Goal: Task Accomplishment & Management: Use online tool/utility

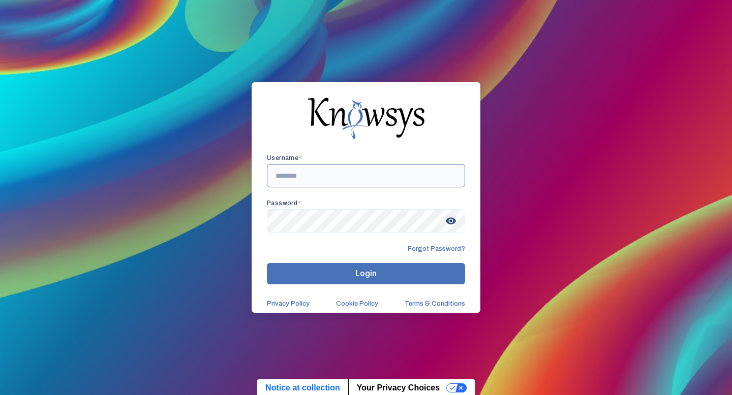
click at [316, 180] on input "text" at bounding box center [366, 175] width 198 height 23
paste input "**********"
type input "**********"
click at [451, 225] on span "visibility" at bounding box center [451, 221] width 18 height 18
click at [451, 225] on span "visibility_off" at bounding box center [451, 221] width 18 height 18
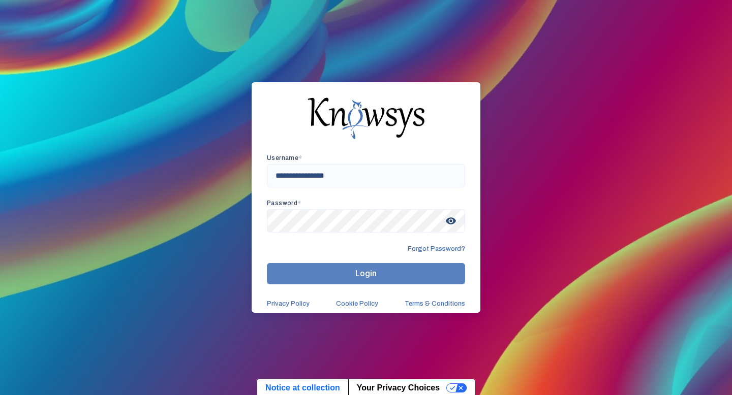
click at [359, 277] on span "Login" at bounding box center [365, 274] width 21 height 10
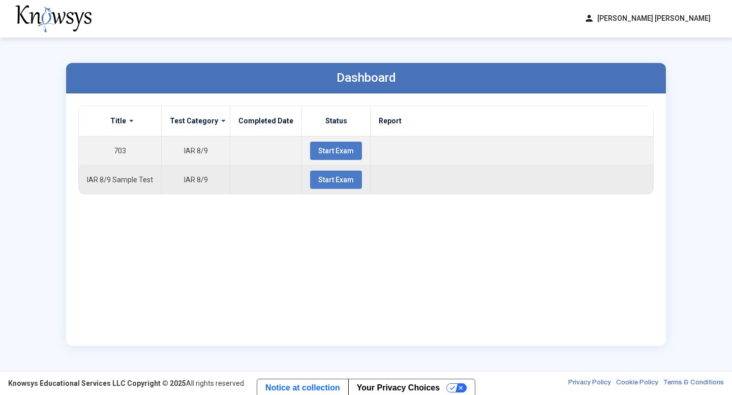
click at [310, 175] on button "Start Exam" at bounding box center [336, 180] width 52 height 18
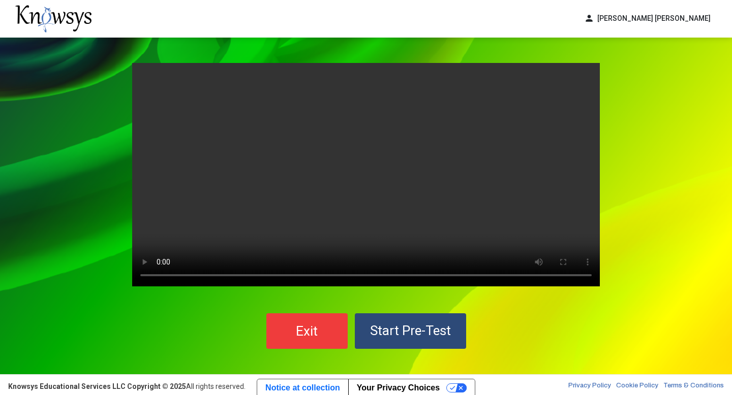
click at [455, 325] on button "Start Pre-Test" at bounding box center [410, 332] width 111 height 36
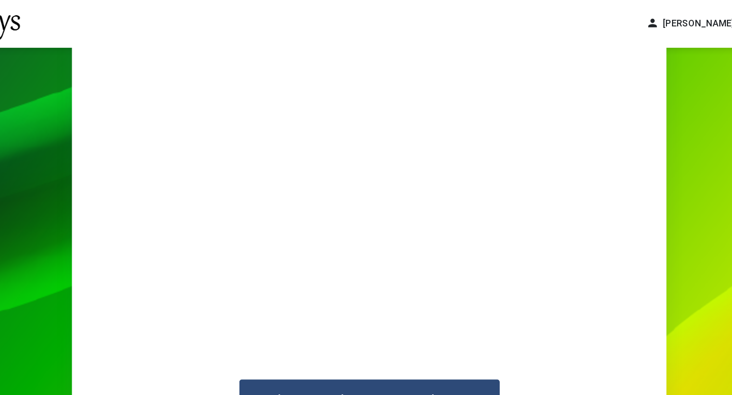
scroll to position [92, 0]
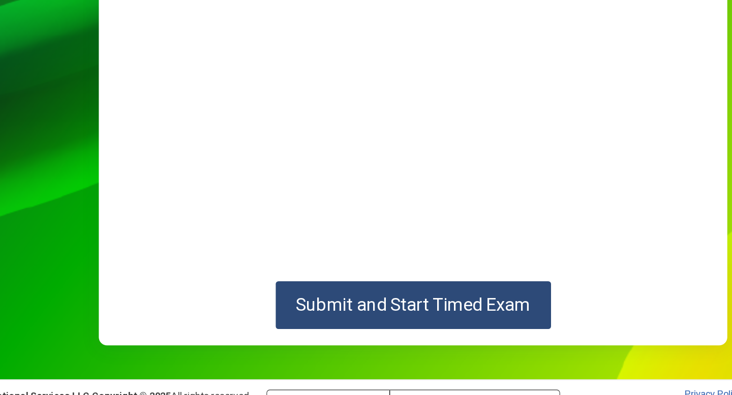
click at [386, 317] on span "Submit and Start Timed Exam" at bounding box center [366, 315] width 174 height 15
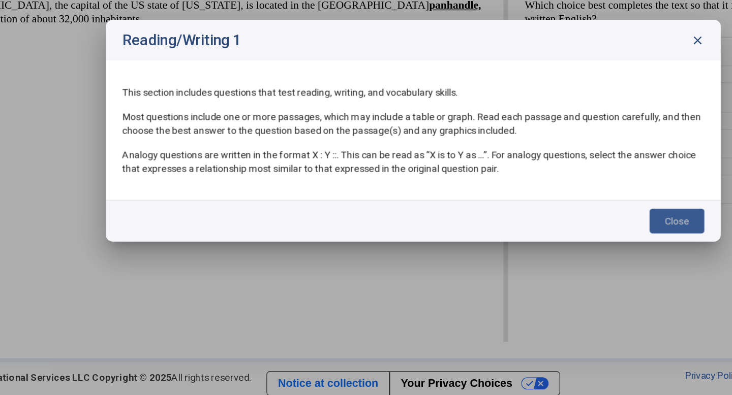
click at [569, 258] on button "Close" at bounding box center [562, 265] width 41 height 18
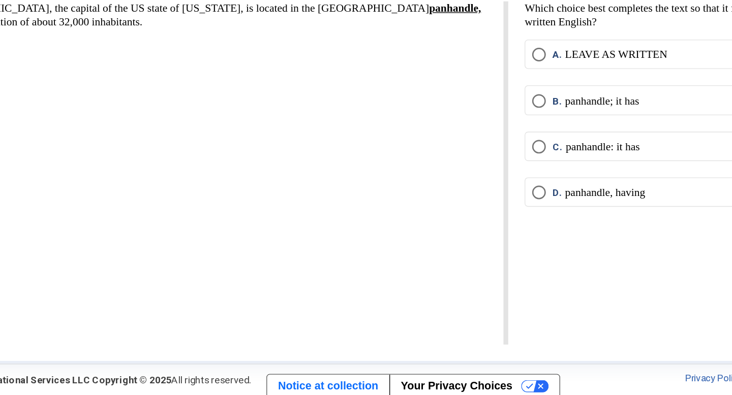
scroll to position [2, 0]
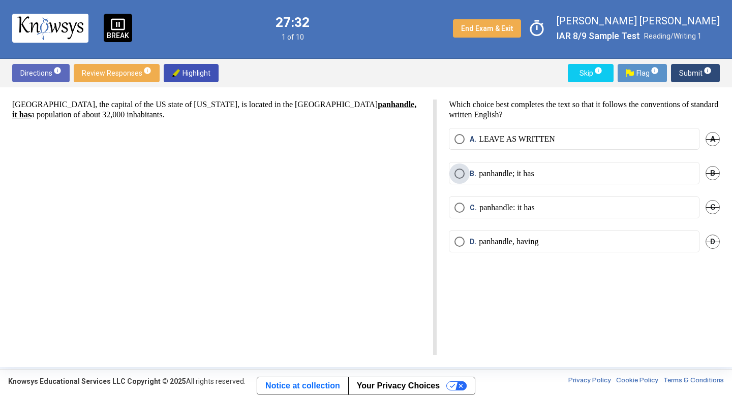
click at [460, 170] on span "Select an option" at bounding box center [459, 174] width 10 height 10
click at [692, 72] on span "Submit info" at bounding box center [695, 73] width 33 height 18
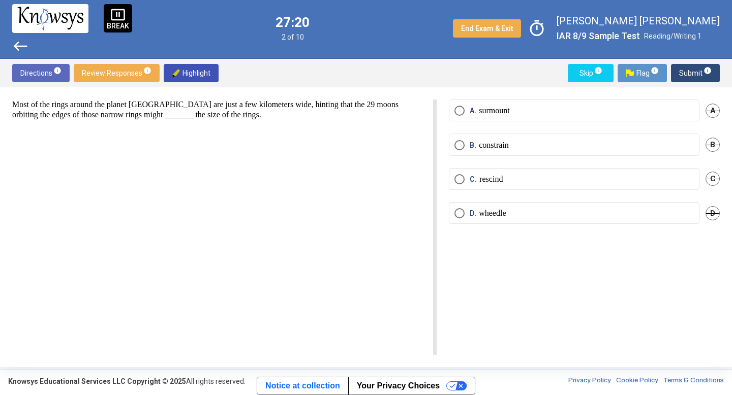
scroll to position [0, 0]
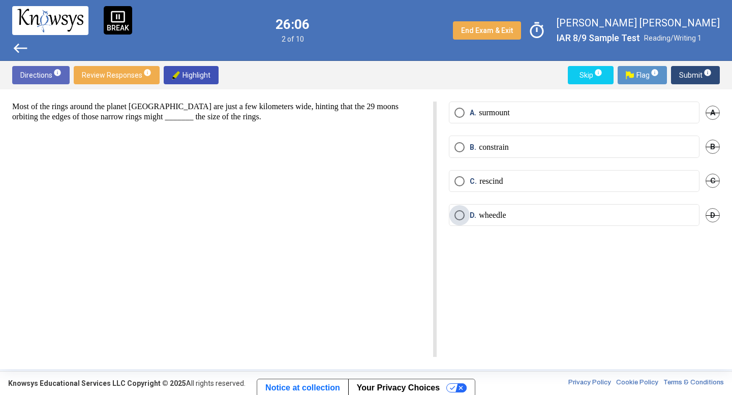
click at [458, 214] on span "Select an option" at bounding box center [459, 215] width 10 height 10
click at [458, 214] on span "Select an option" at bounding box center [459, 215] width 5 height 5
click at [520, 180] on label "C. rescind" at bounding box center [573, 181] width 239 height 10
click at [502, 114] on p "surmount" at bounding box center [494, 113] width 30 height 10
click at [496, 152] on p "constrain" at bounding box center [494, 147] width 30 height 10
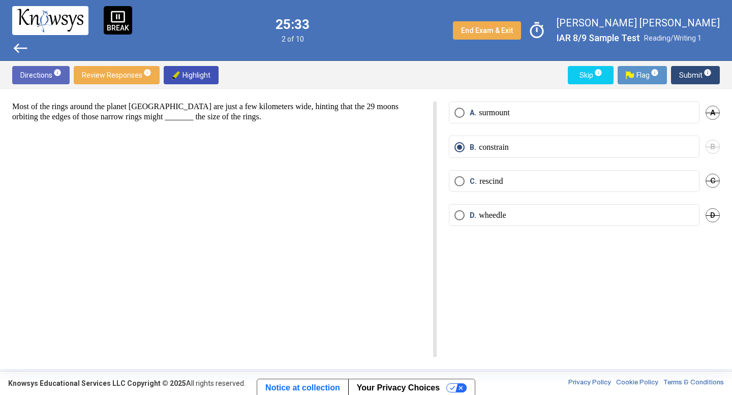
click at [494, 188] on mat-radio-button "C. rescind" at bounding box center [574, 181] width 251 height 22
click at [495, 183] on p "rescind" at bounding box center [490, 181] width 23 height 10
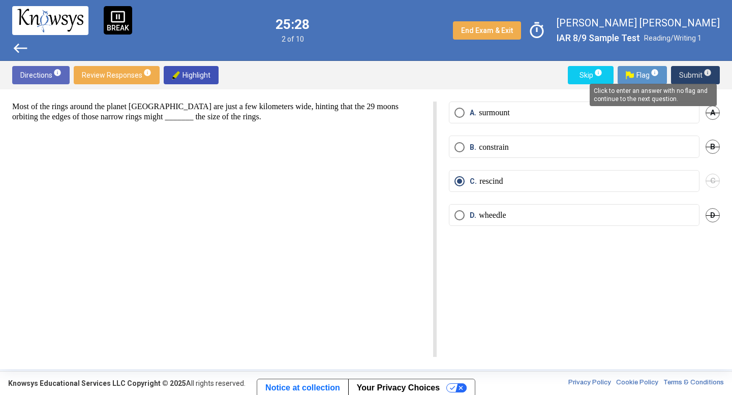
click at [705, 72] on span "info" at bounding box center [707, 73] width 8 height 8
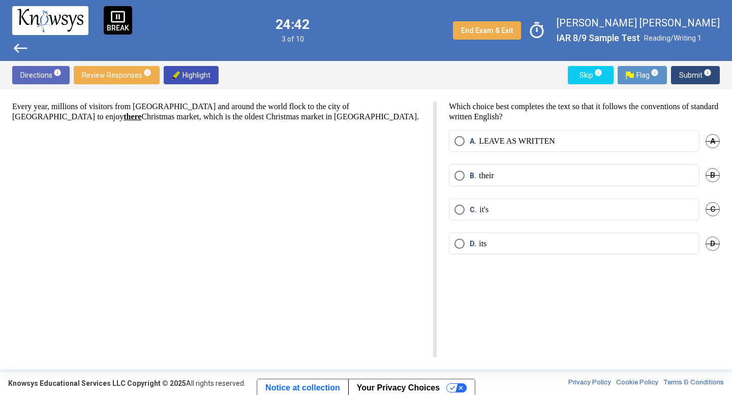
click at [489, 177] on p "their" at bounding box center [486, 176] width 15 height 10
click at [679, 80] on span "Submit info" at bounding box center [695, 75] width 33 height 18
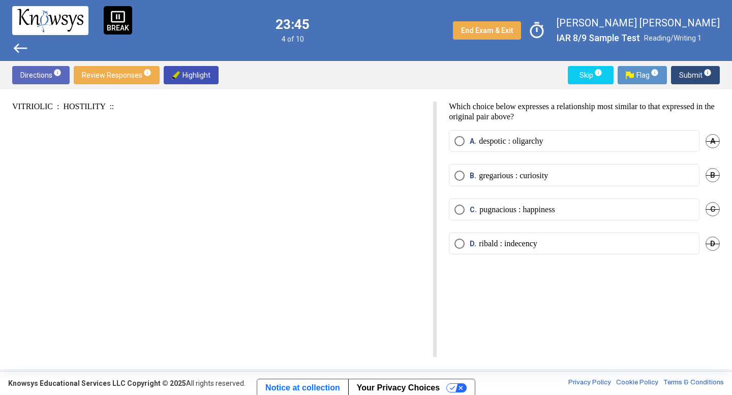
click at [473, 176] on span "B." at bounding box center [474, 176] width 9 height 10
click at [574, 139] on label "A. despotic : oligarchy" at bounding box center [573, 141] width 239 height 10
click at [672, 78] on button "Submit info" at bounding box center [695, 75] width 49 height 18
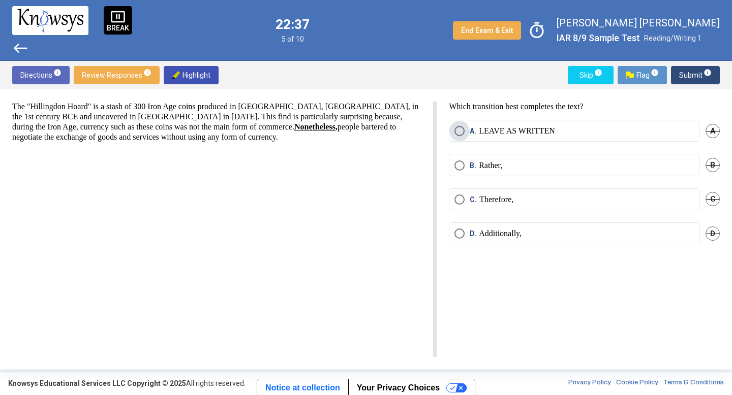
click at [485, 130] on p "LEAVE AS WRITTEN" at bounding box center [517, 131] width 76 height 10
click at [691, 77] on span "Submit info" at bounding box center [695, 75] width 33 height 18
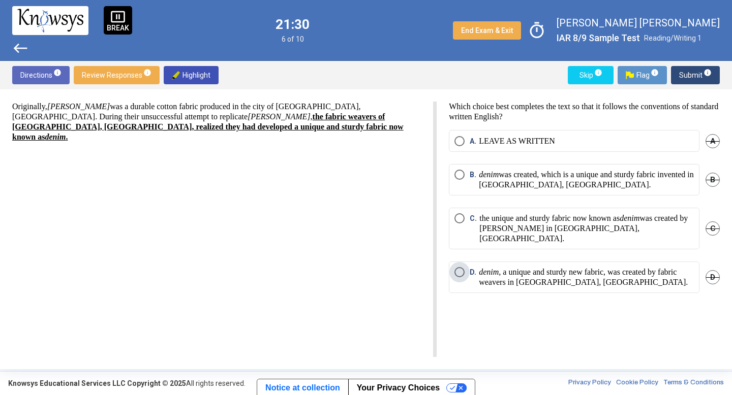
click at [514, 272] on p "denim , a unique and sturdy new fabric, was created by fabric weavers in [GEOGR…" at bounding box center [586, 277] width 215 height 20
click at [714, 265] on div "D" at bounding box center [712, 278] width 14 height 32
click at [451, 262] on mat-radio-button "D. denim , a unique and sturdy new fabric, was created by fabric weavers in [GE…" at bounding box center [574, 278] width 251 height 32
click at [323, 155] on div "Originally, [PERSON_NAME] was a durable cotton fabric produced in the city of […" at bounding box center [224, 230] width 424 height 256
click at [460, 137] on span "Select an option" at bounding box center [459, 141] width 10 height 10
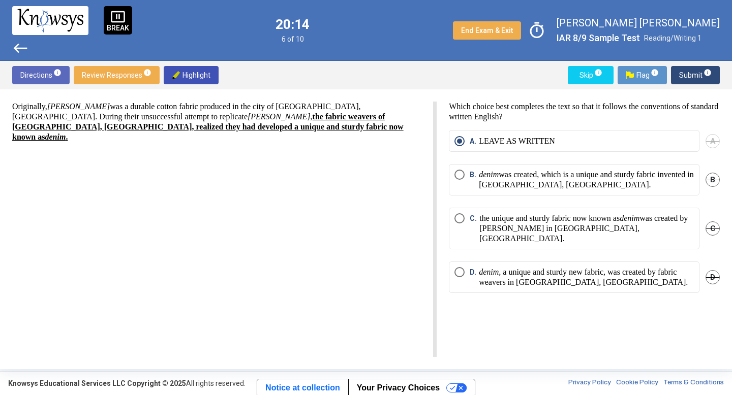
click at [687, 68] on span "Submit info" at bounding box center [695, 75] width 33 height 18
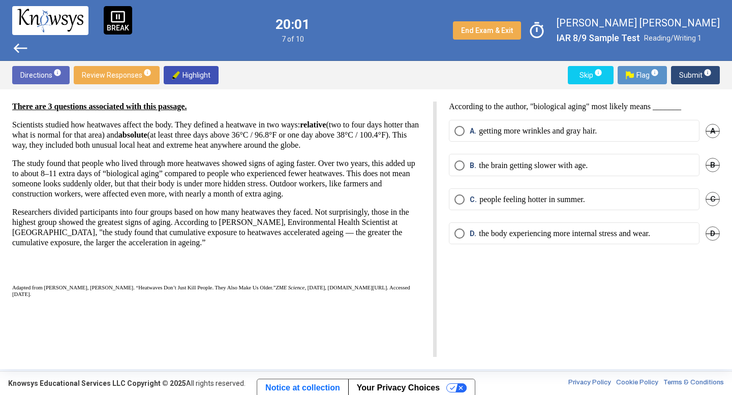
click at [326, 124] on strong "relative" at bounding box center [313, 124] width 26 height 9
click at [208, 78] on span "Highlight" at bounding box center [191, 75] width 39 height 18
drag, startPoint x: 191, startPoint y: 126, endPoint x: 338, endPoint y: 117, distance: 148.1
click at [338, 117] on div "There are 3 questions associated with this passage. Scientists studied how heat…" at bounding box center [216, 200] width 409 height 196
click at [192, 129] on p "Scientists studied how heatwaves affect the body. They defined a heatwave in tw…" at bounding box center [216, 135] width 409 height 30
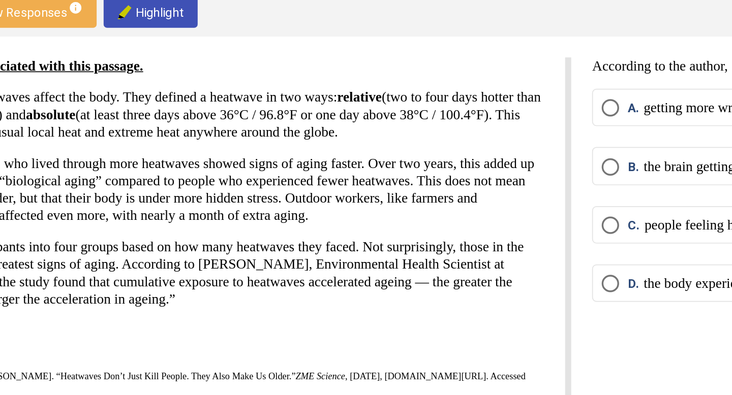
click at [463, 120] on mat-radio-button "A. getting more wrinkles and gray hair." at bounding box center [574, 131] width 251 height 22
click at [462, 125] on mat-radio-button "A. getting more wrinkles and gray hair." at bounding box center [574, 131] width 251 height 22
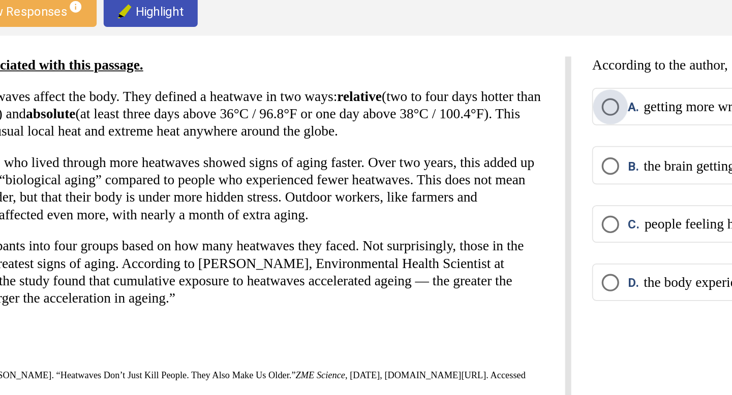
click at [463, 129] on span "Select an option" at bounding box center [459, 131] width 10 height 10
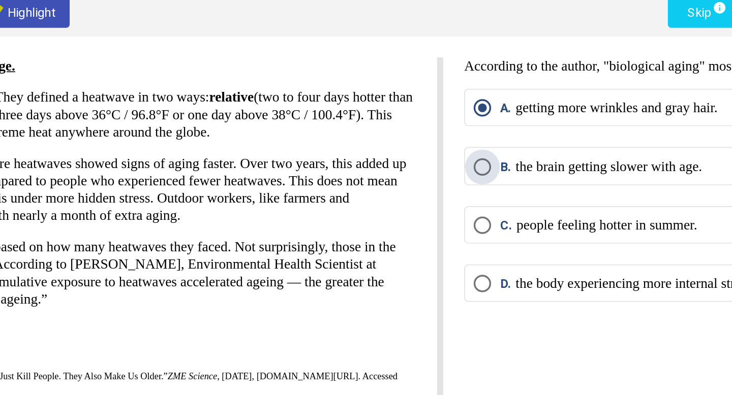
click at [520, 167] on p "the brain getting slower with age." at bounding box center [533, 166] width 109 height 10
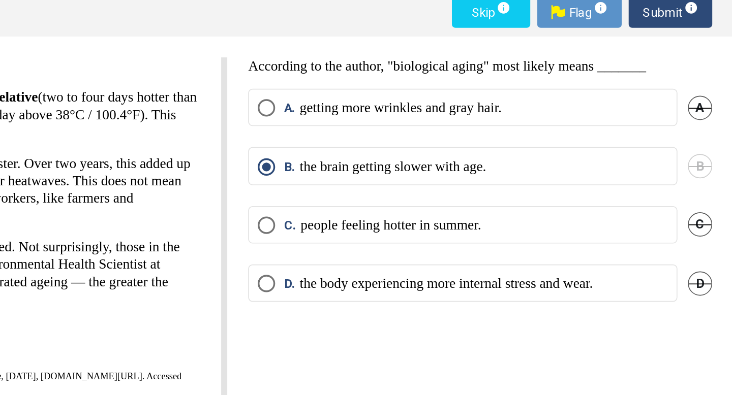
click at [687, 79] on span "Submit info" at bounding box center [695, 75] width 33 height 18
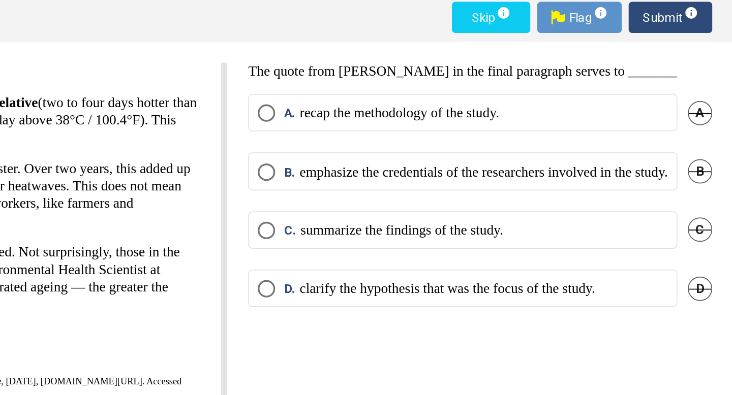
scroll to position [1, 0]
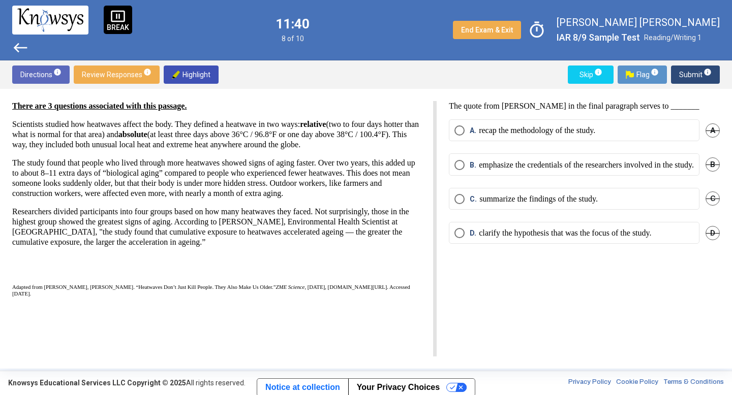
click at [19, 50] on span "west" at bounding box center [20, 48] width 16 height 16
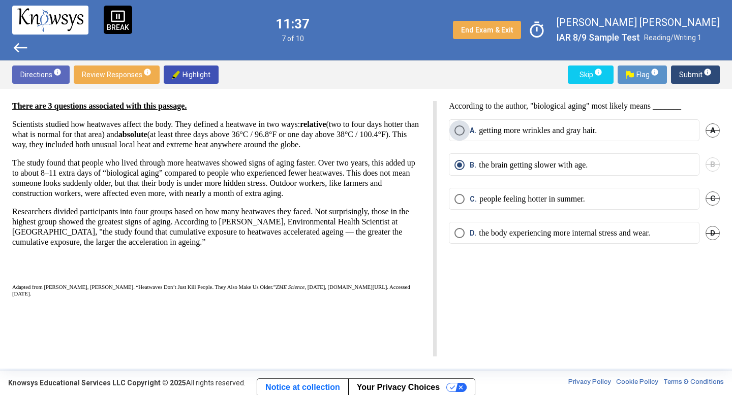
click at [468, 132] on span "A. getting more wrinkles and gray hair." at bounding box center [530, 131] width 132 height 10
click at [456, 166] on span "Select an option" at bounding box center [459, 165] width 10 height 10
click at [512, 235] on p "the body experiencing more internal stress and wear." at bounding box center [564, 233] width 171 height 10
click at [512, 164] on p "the brain getting slower with age." at bounding box center [533, 165] width 109 height 10
click at [683, 80] on span "Submit info" at bounding box center [695, 75] width 33 height 18
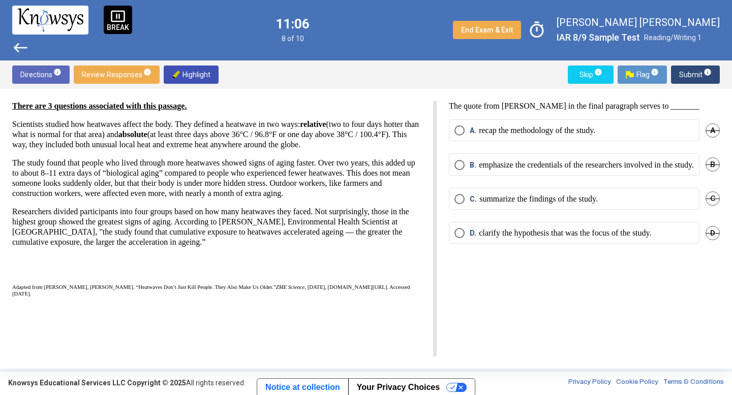
click at [649, 128] on label "A. recap the methodology of the study." at bounding box center [573, 131] width 239 height 10
click at [526, 204] on p "summarize the findings of the study." at bounding box center [538, 199] width 118 height 10
click at [692, 73] on span "Submit info" at bounding box center [695, 75] width 33 height 18
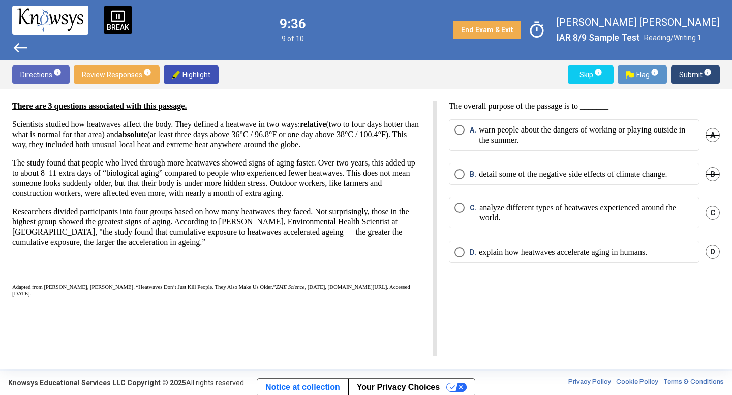
click at [524, 140] on p "warn people about the dangers of working or playing outside in the summer." at bounding box center [586, 135] width 215 height 20
click at [492, 245] on mat-radio-button "D. explain how heatwaves accelerate aging in humans." at bounding box center [574, 252] width 251 height 22
click at [460, 249] on span "Select an option" at bounding box center [459, 252] width 10 height 10
click at [685, 69] on span "Submit info" at bounding box center [695, 75] width 33 height 18
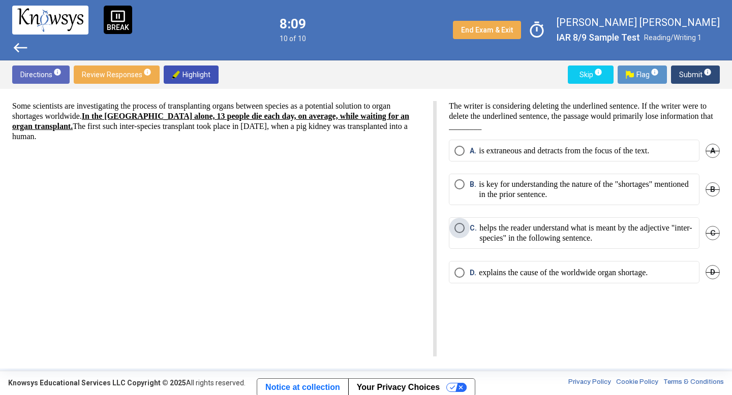
click at [460, 227] on span "Select an option" at bounding box center [459, 228] width 10 height 10
click at [687, 78] on span "Submit info" at bounding box center [695, 75] width 33 height 18
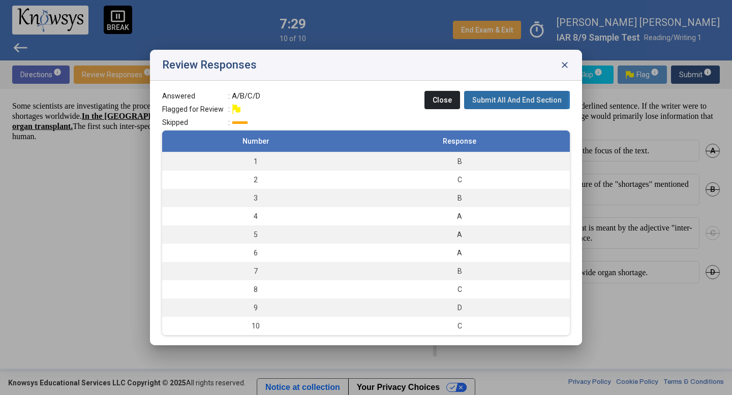
click at [490, 96] on span "Submit All And End Section" at bounding box center [516, 100] width 89 height 8
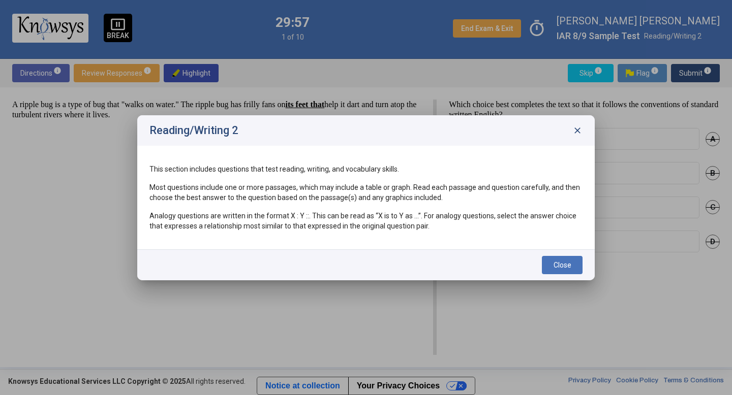
click at [580, 131] on span "close" at bounding box center [577, 131] width 10 height 10
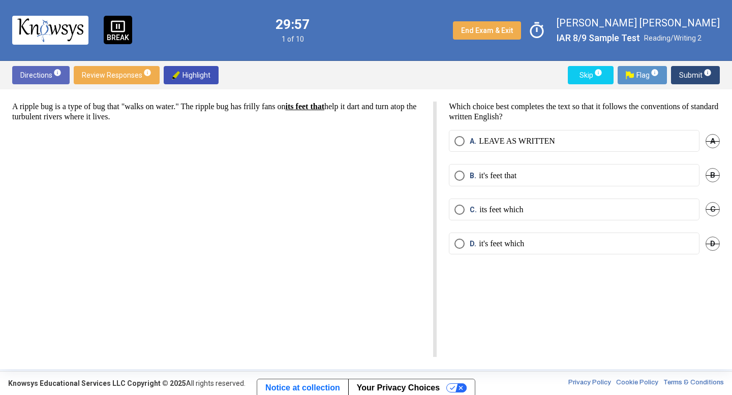
scroll to position [2, 0]
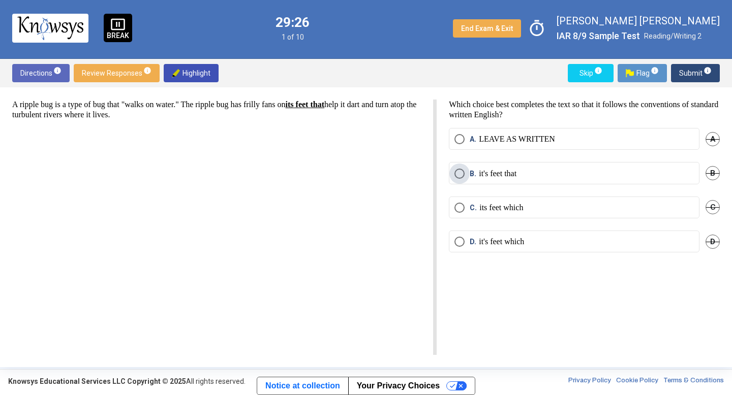
click at [471, 169] on span "B." at bounding box center [474, 174] width 9 height 10
click at [685, 73] on span "Submit info" at bounding box center [695, 73] width 33 height 18
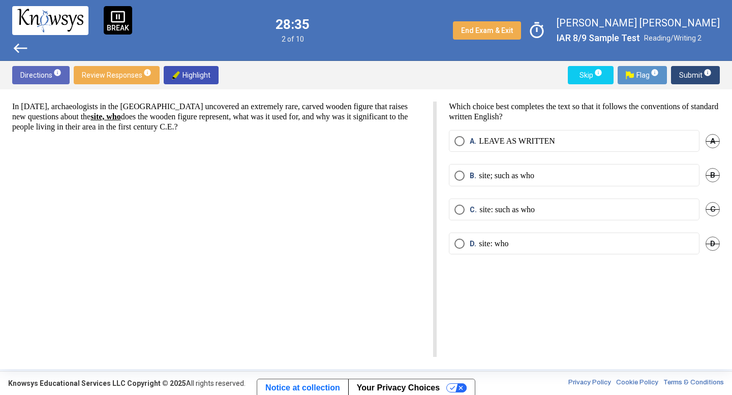
click at [602, 145] on label "A. LEAVE AS WRITTEN" at bounding box center [573, 141] width 239 height 10
click at [690, 76] on span "Submit info" at bounding box center [695, 75] width 33 height 18
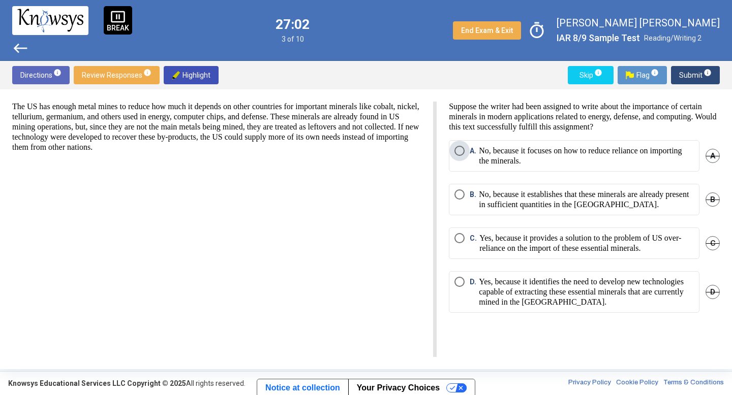
click at [502, 165] on p "No, because it focuses on how to reduce reliance on importing the minerals." at bounding box center [586, 156] width 215 height 20
click at [574, 164] on p "No, because it focuses on how to reduce reliance on importing the minerals." at bounding box center [586, 156] width 215 height 20
click at [182, 75] on span "Highlight" at bounding box center [191, 75] width 39 height 18
drag, startPoint x: 561, startPoint y: 149, endPoint x: 542, endPoint y: 183, distance: 38.4
click at [542, 183] on div "A. No, because it focuses on how to reduce reliance on importing the minerals. A" at bounding box center [584, 162] width 271 height 44
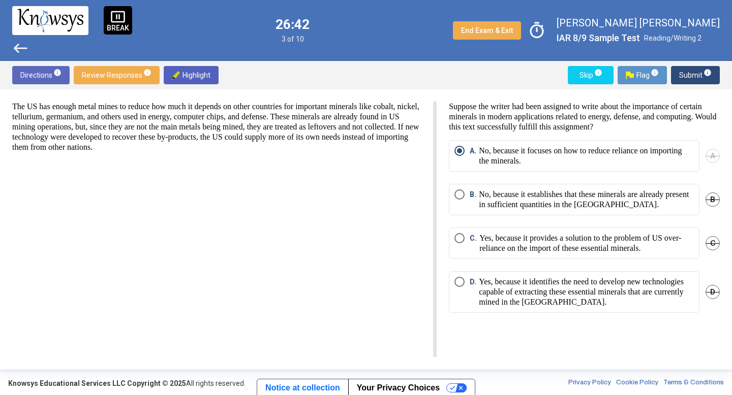
click at [191, 79] on span "Highlight" at bounding box center [191, 75] width 39 height 18
drag, startPoint x: 191, startPoint y: 129, endPoint x: 290, endPoint y: 136, distance: 99.3
click at [290, 136] on p "The US has enough metal mines to reduce how much it depends on other countries …" at bounding box center [216, 127] width 409 height 51
click at [493, 204] on p "No, because it establishes that these minerals are already present in sufficien…" at bounding box center [586, 200] width 215 height 20
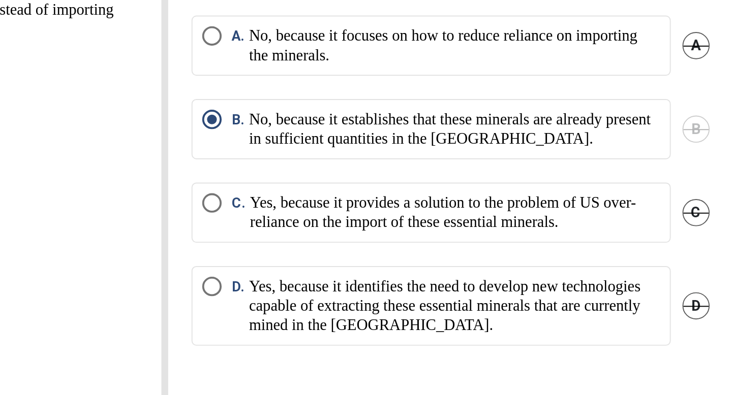
click at [486, 232] on mat-radio-button "C. Yes, because it provides a solution to the problem of US over-reliance on th…" at bounding box center [574, 244] width 251 height 32
click at [495, 241] on p "Yes, because it provides a solution to the problem of US over-reliance on the i…" at bounding box center [586, 243] width 214 height 20
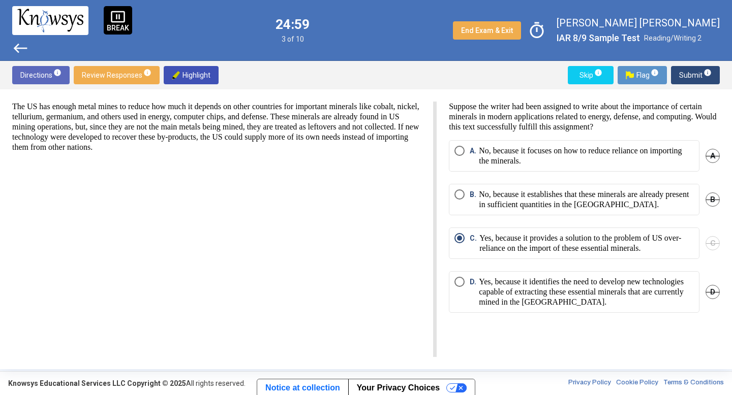
scroll to position [1, 0]
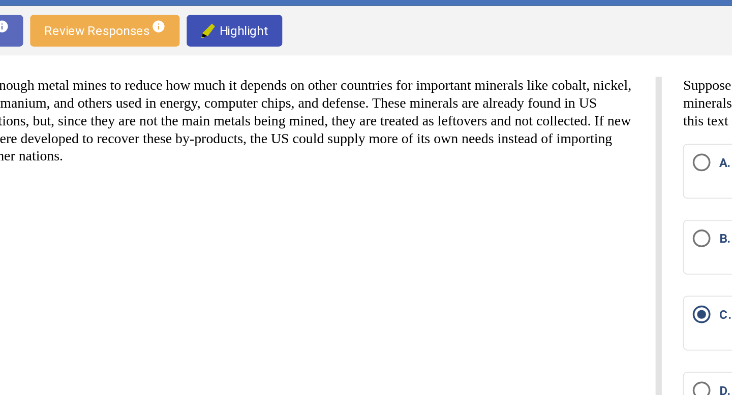
drag, startPoint x: 148, startPoint y: 110, endPoint x: 164, endPoint y: 83, distance: 31.2
click at [164, 82] on div "Directions info Review Responses info Highlight Skip info Flag info Submit info…" at bounding box center [366, 214] width 732 height 308
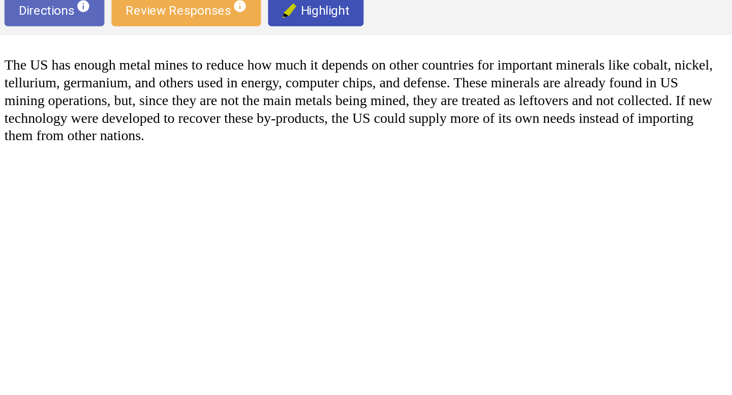
click at [242, 88] on div "Directions info Review Responses info Highlight Skip info Flag info Submit info" at bounding box center [366, 74] width 732 height 28
drag, startPoint x: 245, startPoint y: 126, endPoint x: 318, endPoint y: 125, distance: 72.7
click at [318, 125] on p "The US has enough metal mines to reduce how much it depends on other countries …" at bounding box center [216, 126] width 409 height 51
drag, startPoint x: 318, startPoint y: 125, endPoint x: 340, endPoint y: 128, distance: 22.5
click at [340, 128] on p "The US has enough metal mines to reduce how much it depends on other countries …" at bounding box center [216, 126] width 409 height 51
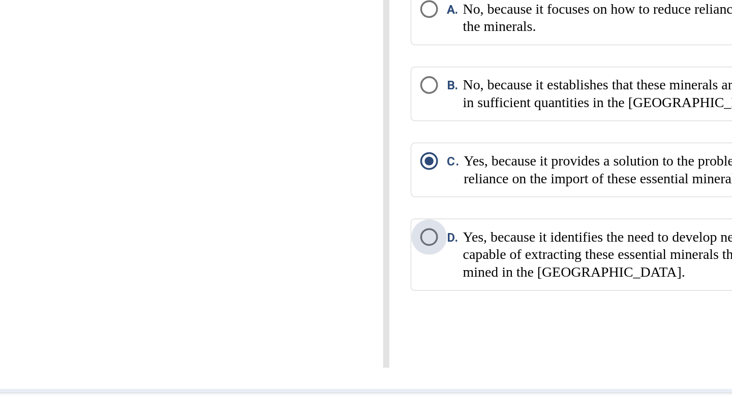
click at [611, 288] on p "Yes, because it identifies the need to develop new technologies capable of extr…" at bounding box center [586, 291] width 215 height 30
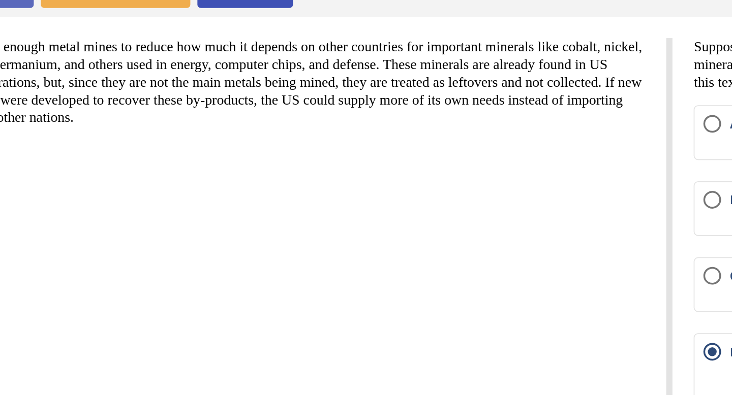
drag, startPoint x: 649, startPoint y: 217, endPoint x: 355, endPoint y: 183, distance: 296.6
drag, startPoint x: 355, startPoint y: 183, endPoint x: 334, endPoint y: 181, distance: 20.5
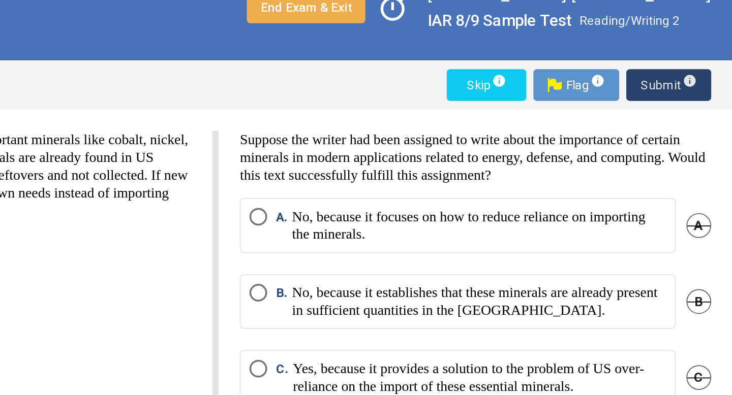
click at [680, 71] on span "Submit info" at bounding box center [695, 75] width 33 height 18
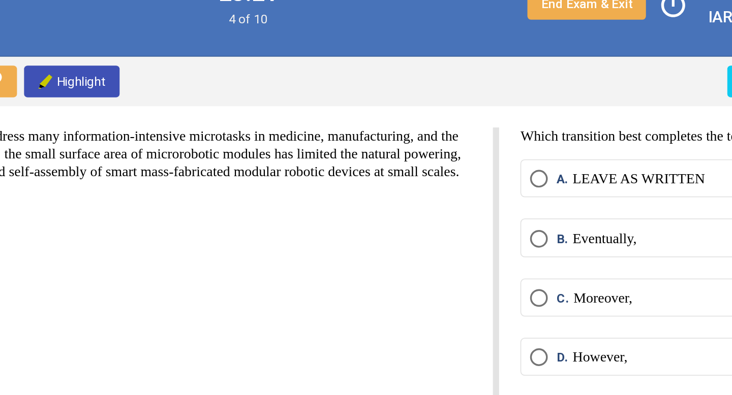
click at [532, 128] on p "LEAVE AS WRITTEN" at bounding box center [517, 131] width 76 height 10
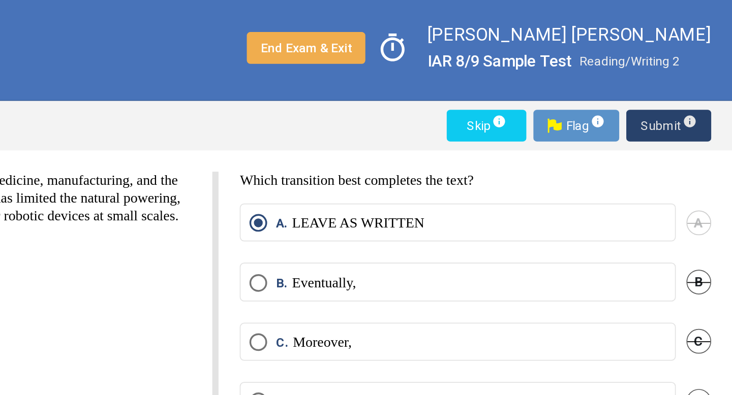
click at [700, 68] on span "Submit info" at bounding box center [695, 75] width 33 height 18
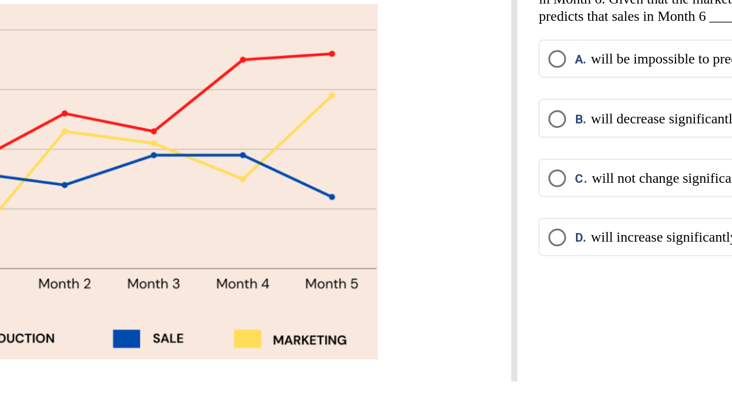
click at [484, 182] on mat-radio-button "A. will be impossible to predict." at bounding box center [574, 171] width 251 height 22
click at [458, 176] on span "Select an option" at bounding box center [459, 171] width 10 height 10
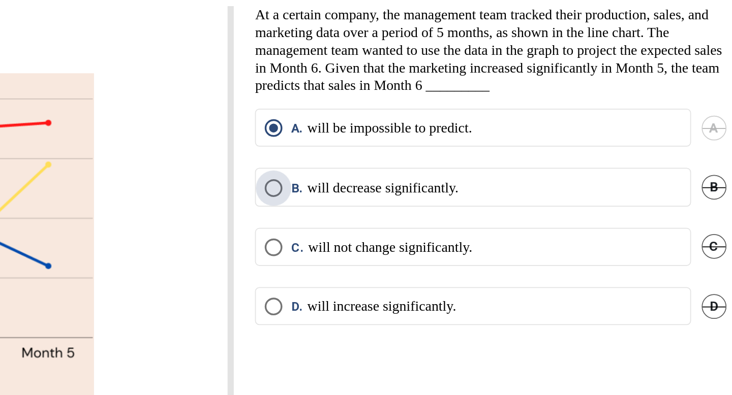
click at [456, 211] on span "Select an option" at bounding box center [459, 206] width 10 height 10
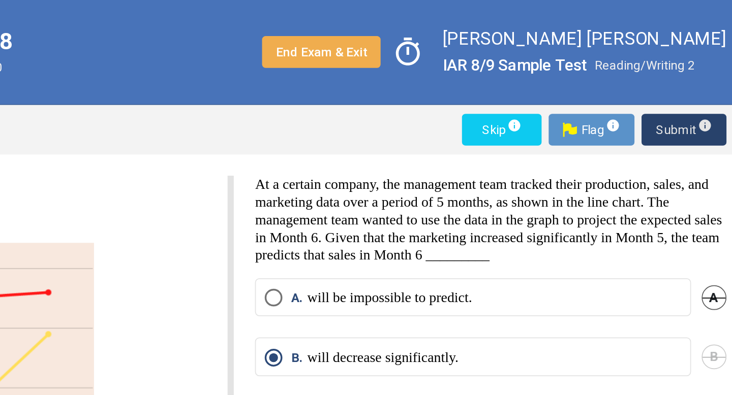
click at [683, 81] on span "Submit info" at bounding box center [695, 75] width 33 height 18
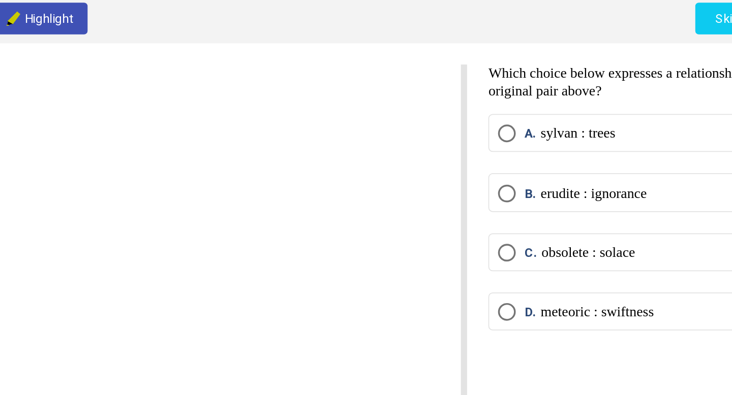
click at [456, 245] on span "Select an option" at bounding box center [459, 243] width 10 height 10
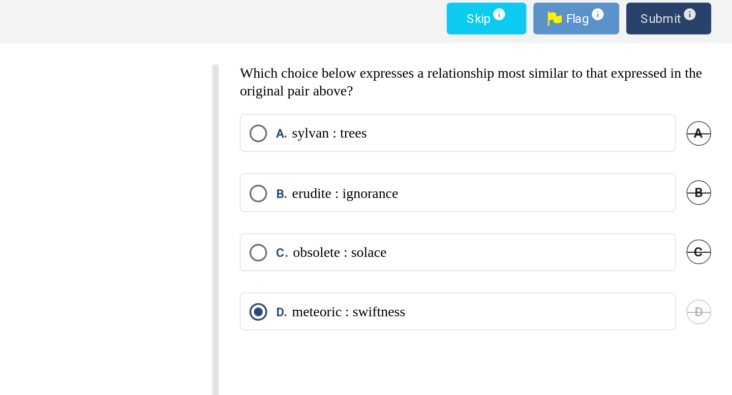
click at [695, 83] on span "Submit info" at bounding box center [695, 75] width 33 height 18
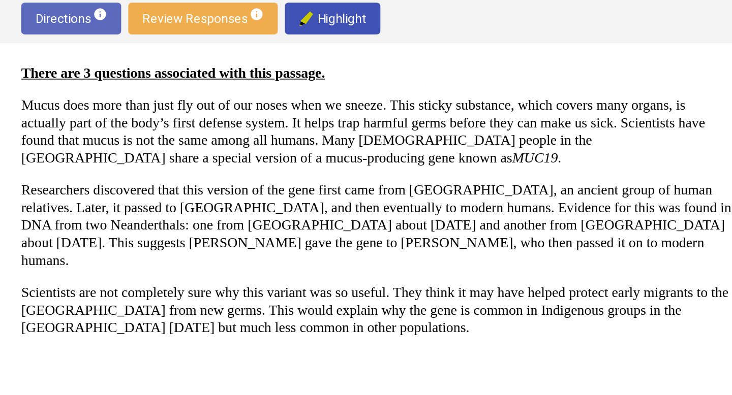
drag, startPoint x: 26, startPoint y: 115, endPoint x: 40, endPoint y: 116, distance: 14.3
click at [40, 116] on div "There are 3 questions associated with this passage. Mucus does more than just f…" at bounding box center [216, 208] width 409 height 214
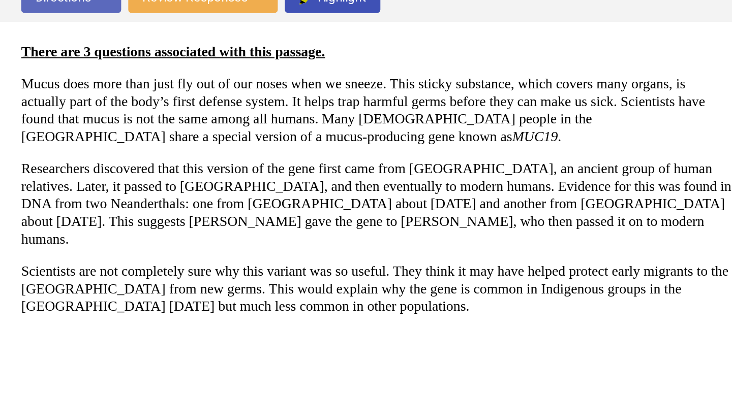
drag, startPoint x: 161, startPoint y: 217, endPoint x: 0, endPoint y: 212, distance: 160.6
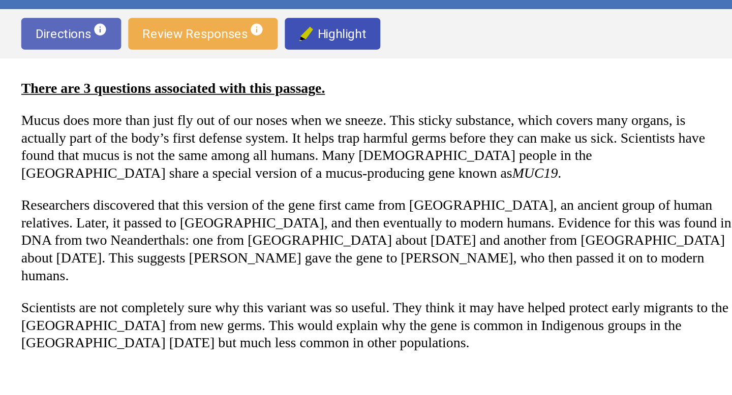
drag, startPoint x: 260, startPoint y: 169, endPoint x: 301, endPoint y: 171, distance: 41.2
click at [301, 171] on p "Researchers discovered that this version of the gene first came from [GEOGRAPHI…" at bounding box center [216, 193] width 409 height 51
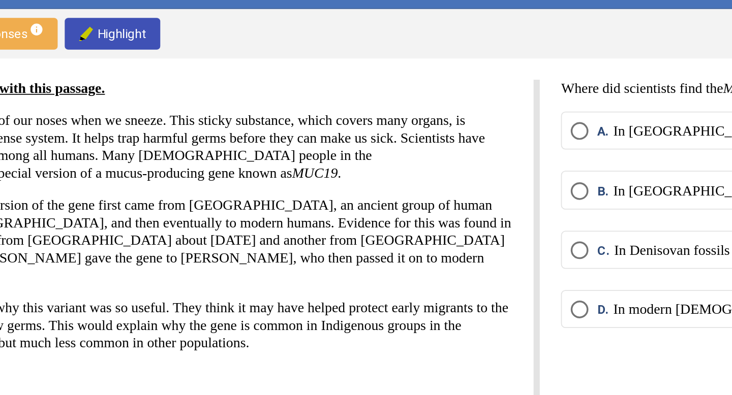
click at [476, 195] on span "C." at bounding box center [475, 199] width 10 height 10
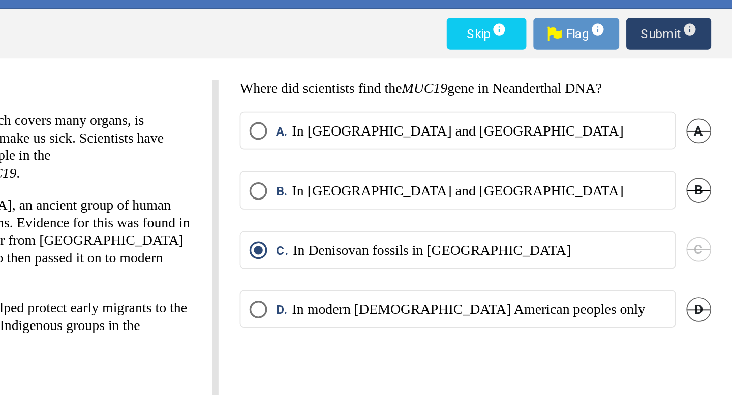
click at [701, 81] on span "Submit info" at bounding box center [695, 75] width 33 height 18
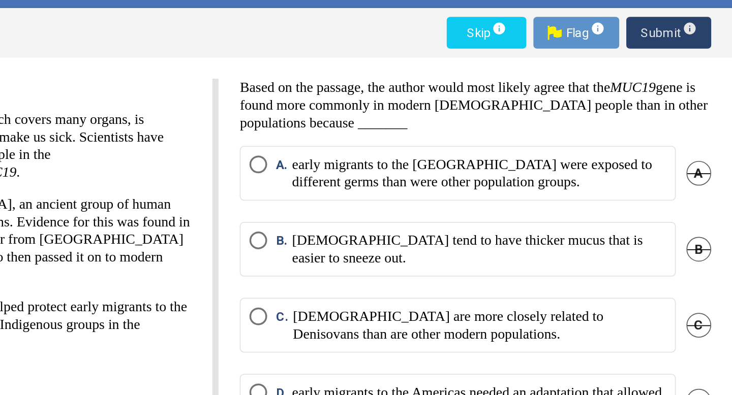
click at [686, 76] on span "Submit info" at bounding box center [695, 75] width 33 height 18
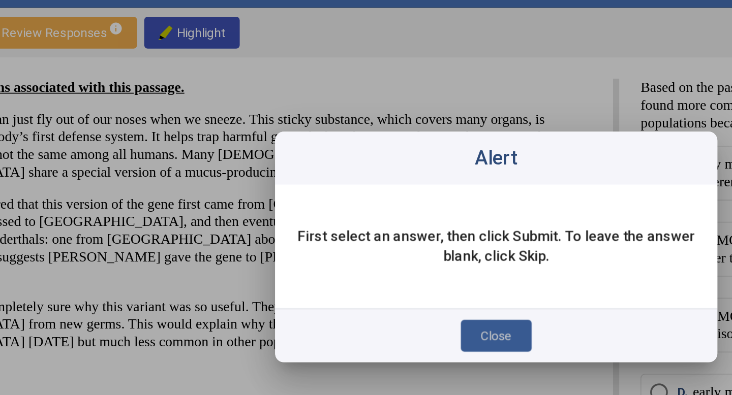
click at [382, 250] on button "Close" at bounding box center [366, 249] width 41 height 18
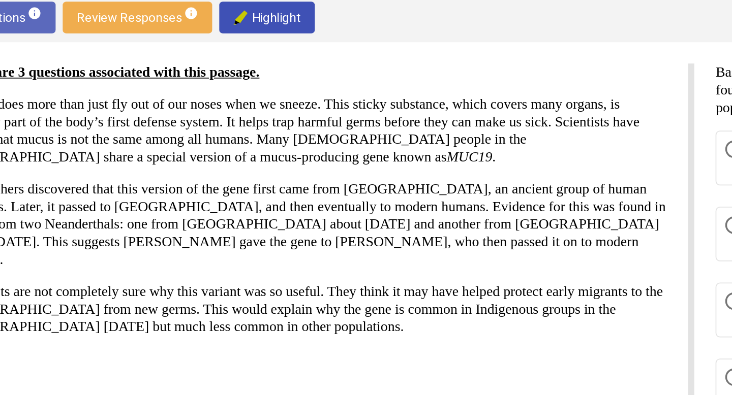
drag, startPoint x: 302, startPoint y: 263, endPoint x: 299, endPoint y: 246, distance: 17.1
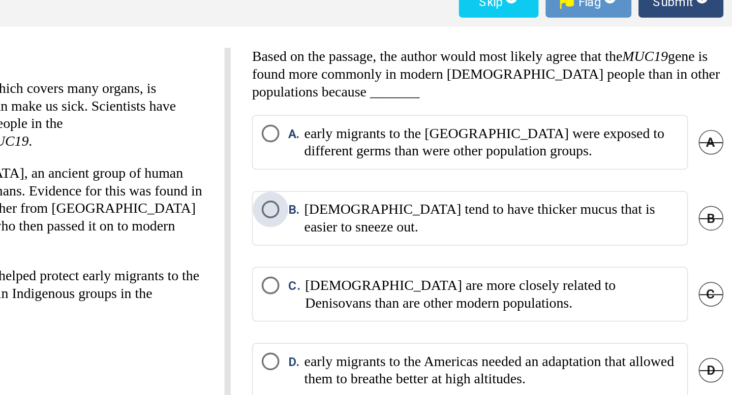
click at [468, 194] on span "B. [DEMOGRAPHIC_DATA] tend to have thicker mucus that is easier to sneeze out." at bounding box center [578, 199] width 229 height 20
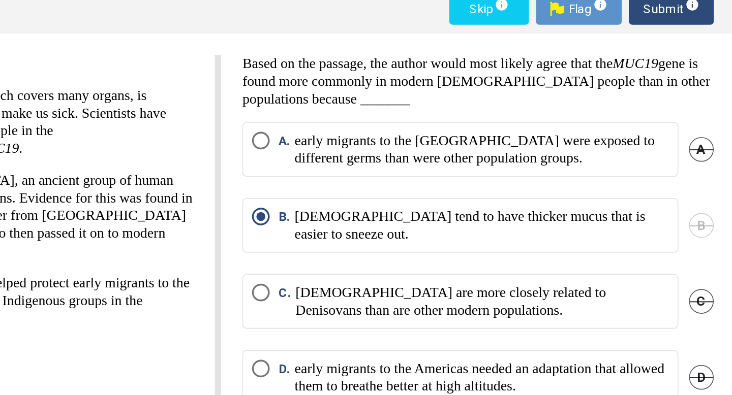
click at [687, 81] on span "Submit info" at bounding box center [695, 75] width 33 height 18
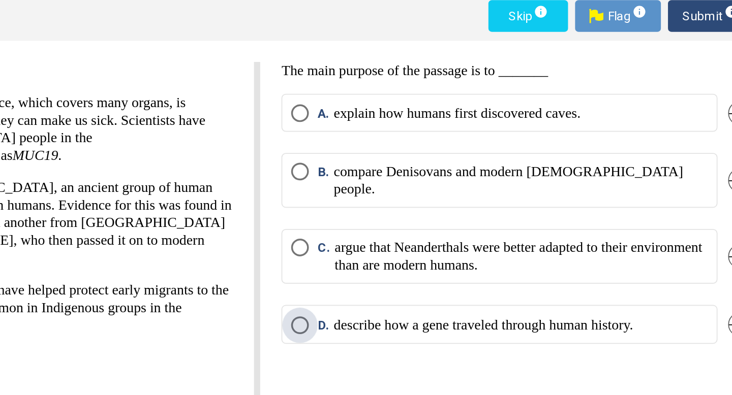
click at [502, 247] on p "describe how a gene traveled through human history." at bounding box center [565, 252] width 172 height 10
click at [679, 76] on span "Submit info" at bounding box center [695, 75] width 33 height 18
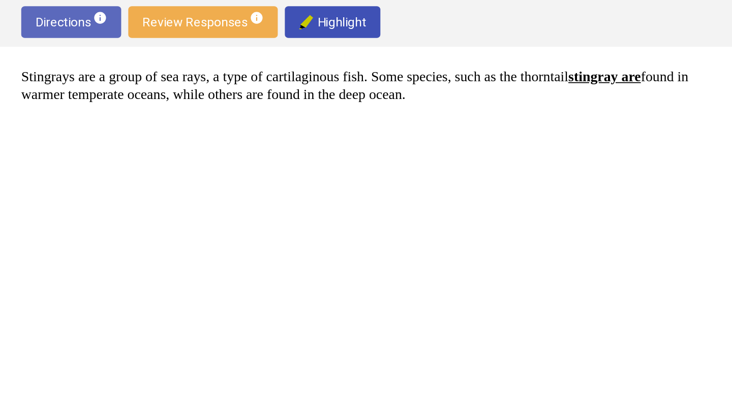
drag, startPoint x: 313, startPoint y: 103, endPoint x: 301, endPoint y: 97, distance: 13.4
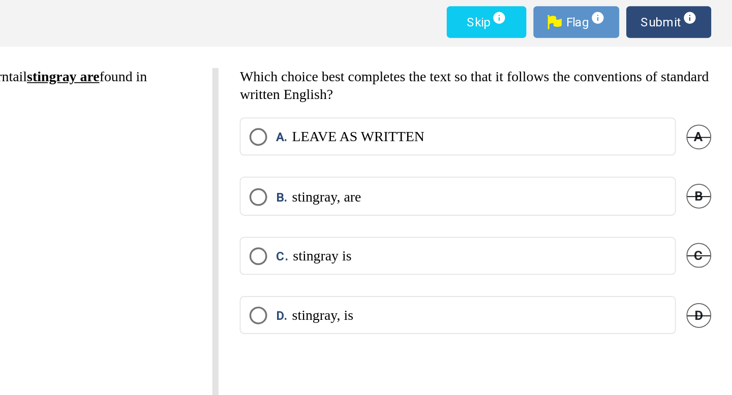
click at [533, 204] on label "C. stingray is" at bounding box center [573, 209] width 239 height 10
click at [694, 69] on span "Submit info" at bounding box center [695, 75] width 33 height 18
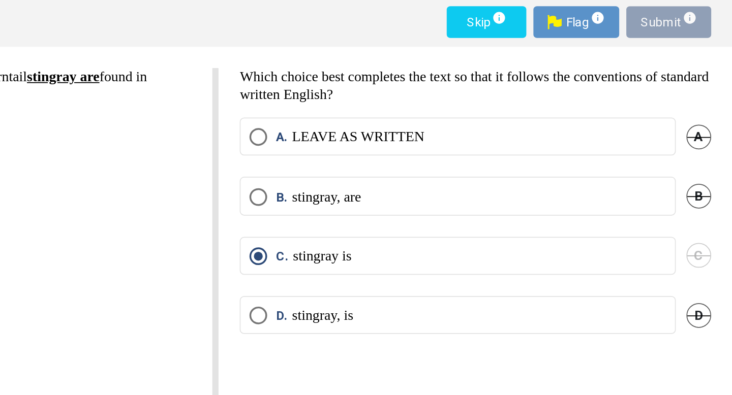
scroll to position [0, 0]
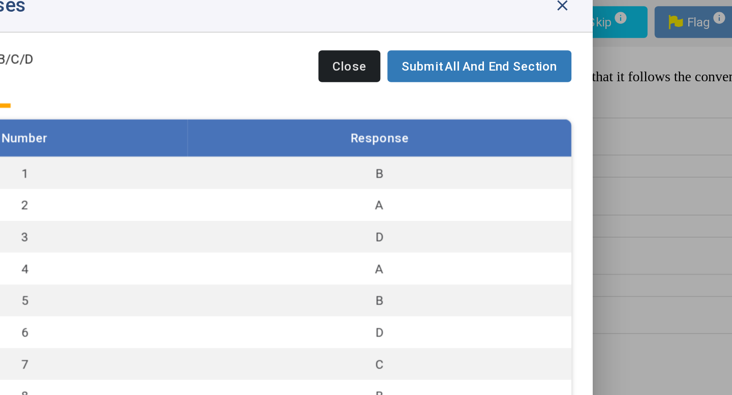
click at [514, 100] on span "Submit All And End Section" at bounding box center [516, 100] width 89 height 8
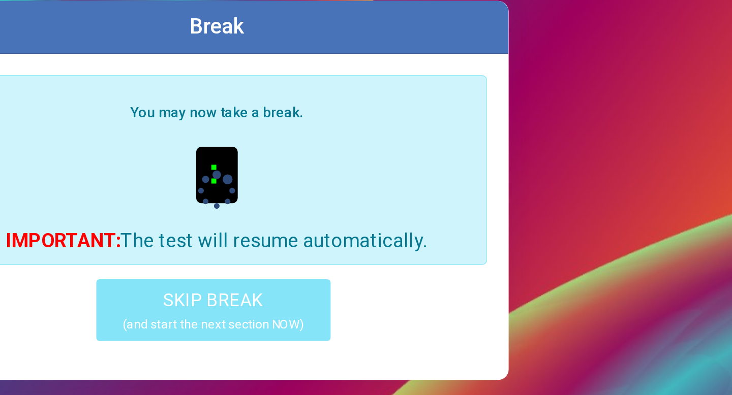
scroll to position [2, 0]
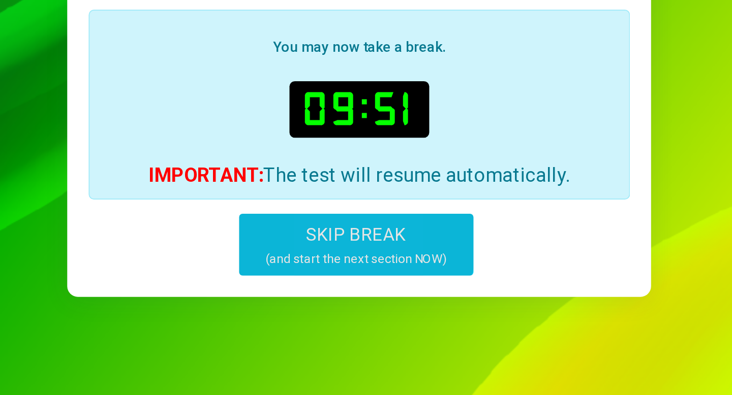
click at [345, 230] on span "SKIP BREAK" at bounding box center [363, 233] width 57 height 12
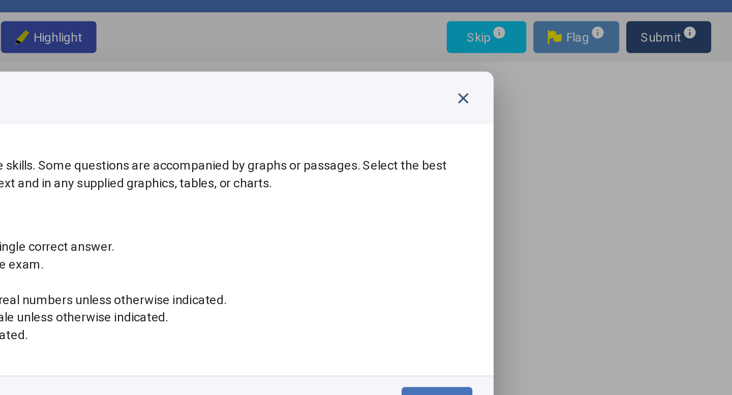
click at [576, 107] on span "close" at bounding box center [577, 110] width 10 height 10
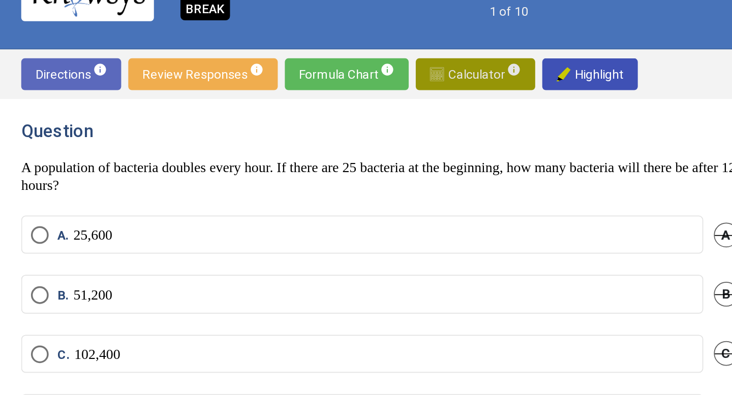
click at [264, 75] on span "Calculator info" at bounding box center [273, 75] width 52 height 18
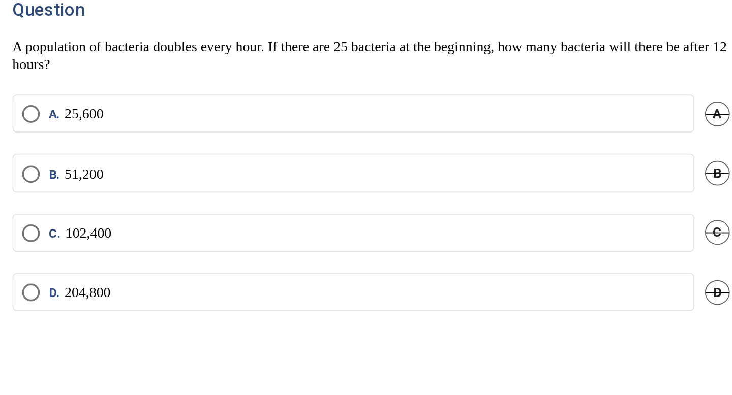
click at [190, 228] on mat-radio-button "C. 102,400" at bounding box center [208, 236] width 392 height 22
click at [24, 233] on span "Select an option" at bounding box center [23, 236] width 10 height 10
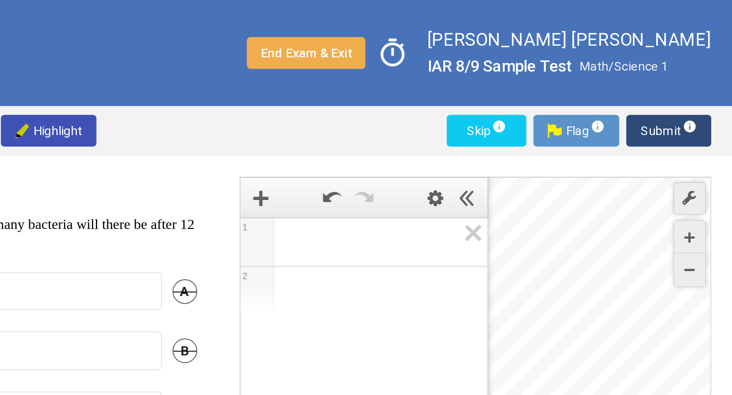
click at [686, 79] on span "Submit info" at bounding box center [695, 75] width 33 height 18
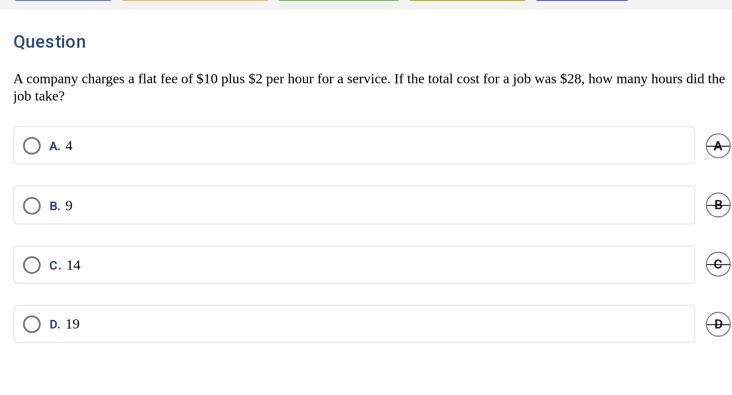
click at [17, 197] on mat-radio-button "B. 9" at bounding box center [208, 202] width 392 height 22
click at [23, 198] on span "Select an option" at bounding box center [23, 202] width 10 height 10
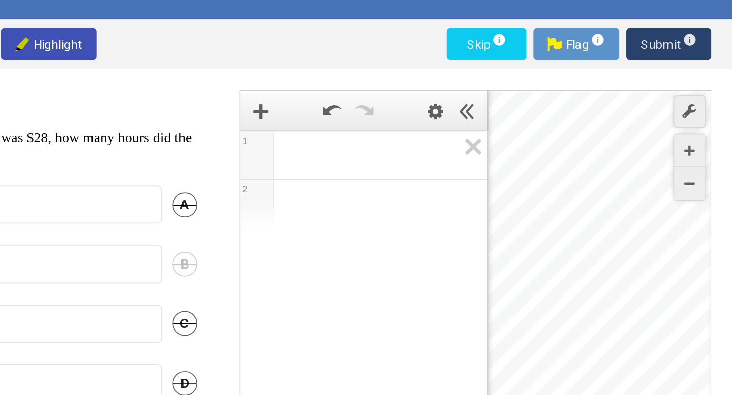
click at [681, 66] on span "Submit info" at bounding box center [695, 75] width 33 height 18
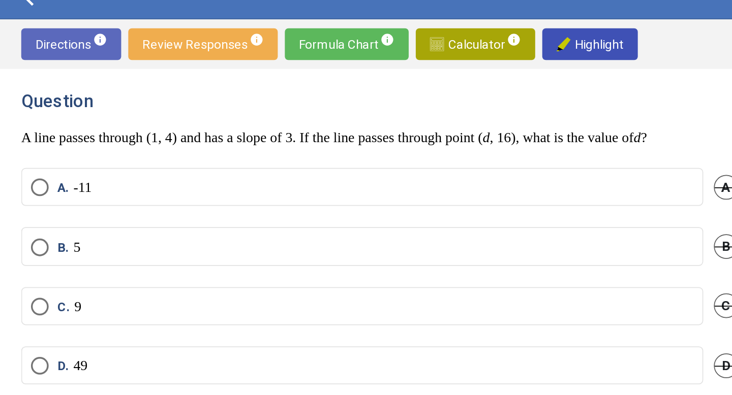
click at [275, 77] on span "Calculator info" at bounding box center [273, 75] width 52 height 18
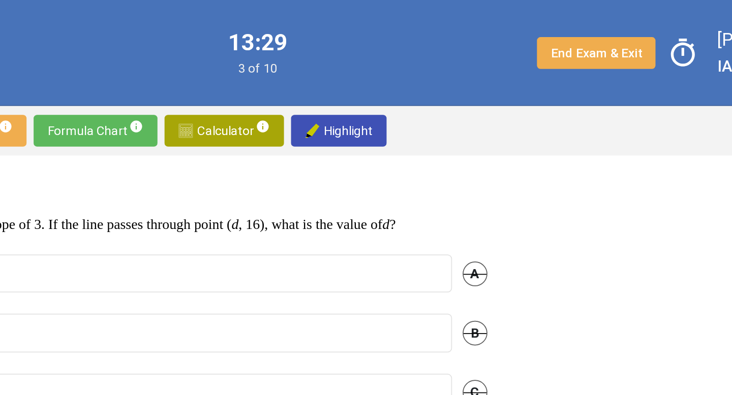
click at [247, 75] on img at bounding box center [251, 75] width 8 height 8
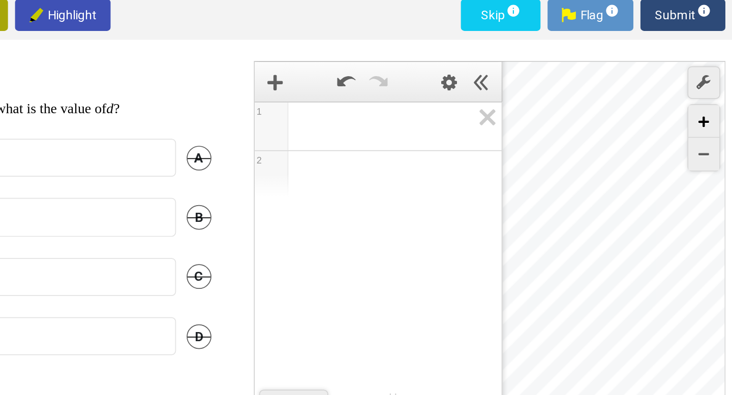
click at [703, 133] on div "Zoom In" at bounding box center [707, 136] width 18 height 19
click at [704, 134] on icon "Zoom In" at bounding box center [707, 137] width 6 height 6
click at [704, 133] on div "Zoom In" at bounding box center [707, 136] width 18 height 19
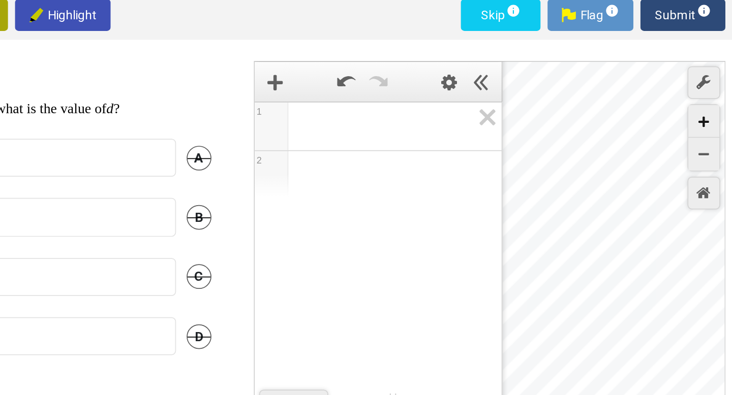
click at [704, 133] on div "Zoom In" at bounding box center [707, 136] width 18 height 19
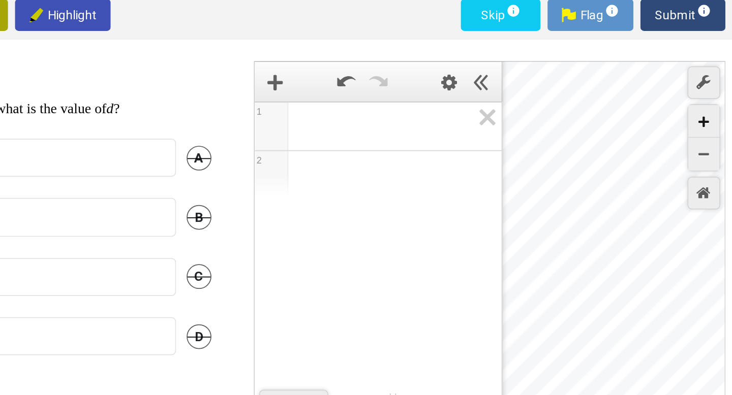
click at [704, 133] on div "Zoom In" at bounding box center [707, 136] width 18 height 19
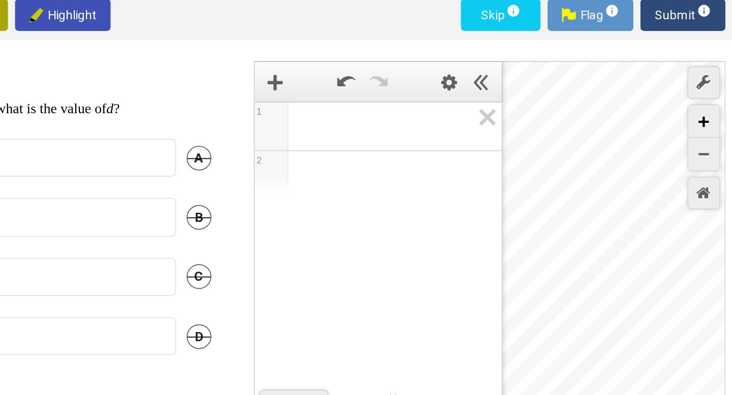
click at [704, 133] on div "Zoom In" at bounding box center [707, 136] width 18 height 19
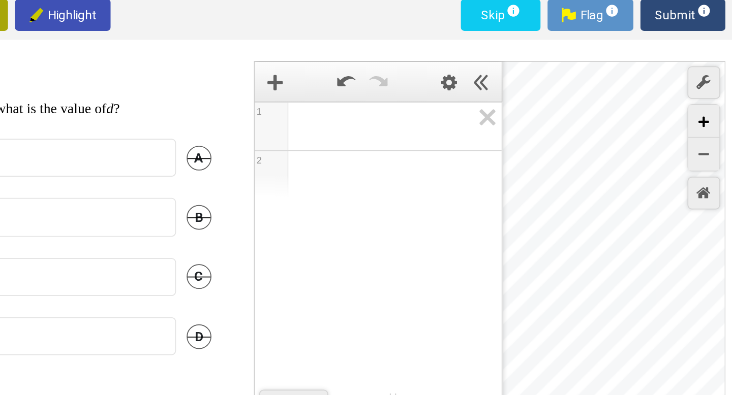
click at [704, 133] on div "Zoom In" at bounding box center [707, 136] width 18 height 19
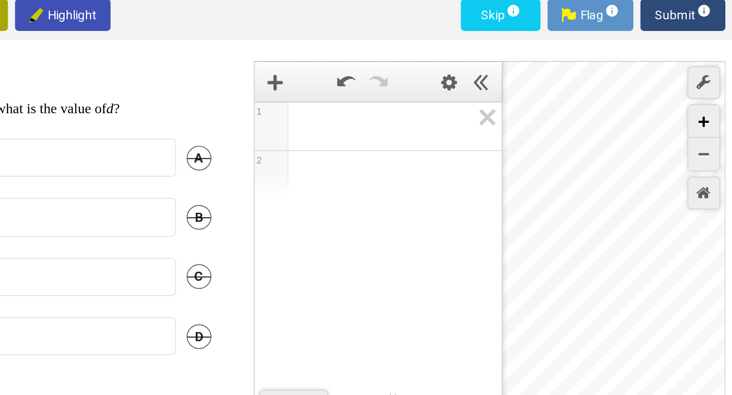
click at [704, 133] on div "Zoom In" at bounding box center [707, 136] width 18 height 19
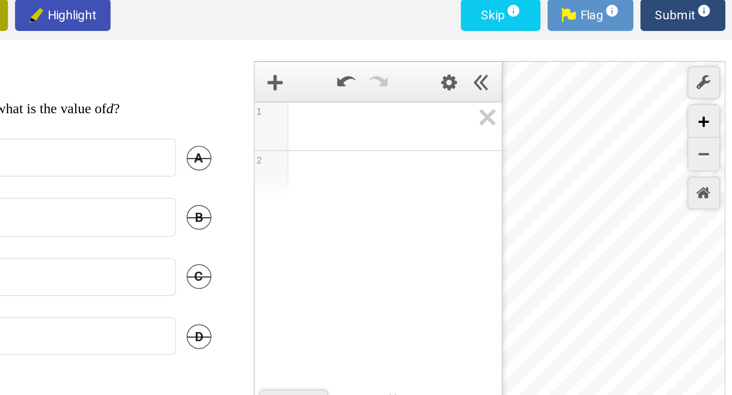
click at [704, 133] on div "Zoom In" at bounding box center [707, 136] width 18 height 19
click at [704, 134] on icon "Zoom In" at bounding box center [707, 137] width 6 height 6
click at [704, 133] on div "Zoom In" at bounding box center [707, 136] width 18 height 19
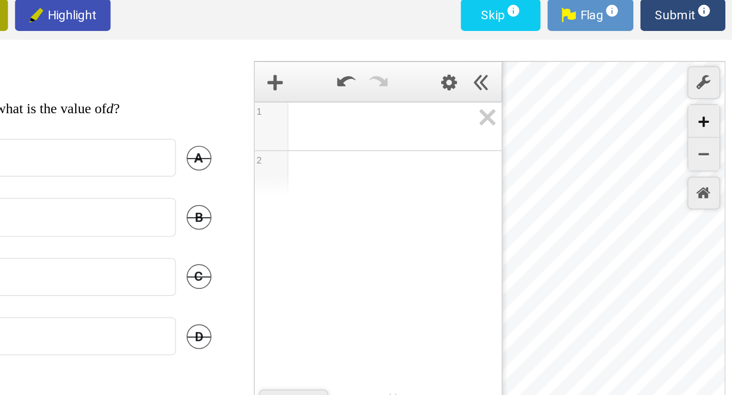
click at [704, 133] on div "Zoom In" at bounding box center [707, 136] width 18 height 19
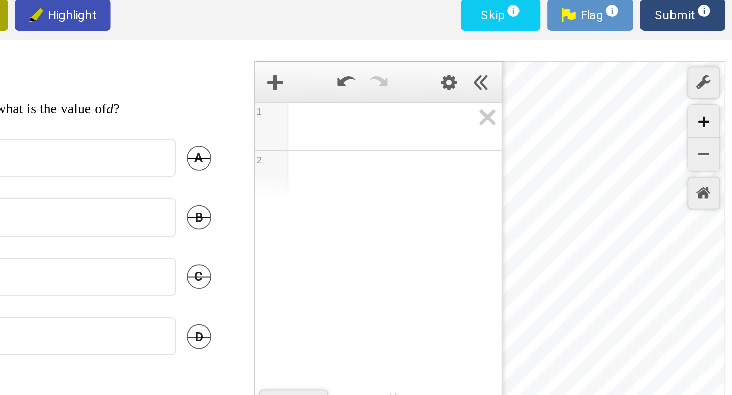
click at [704, 133] on div "Zoom In" at bounding box center [707, 136] width 18 height 19
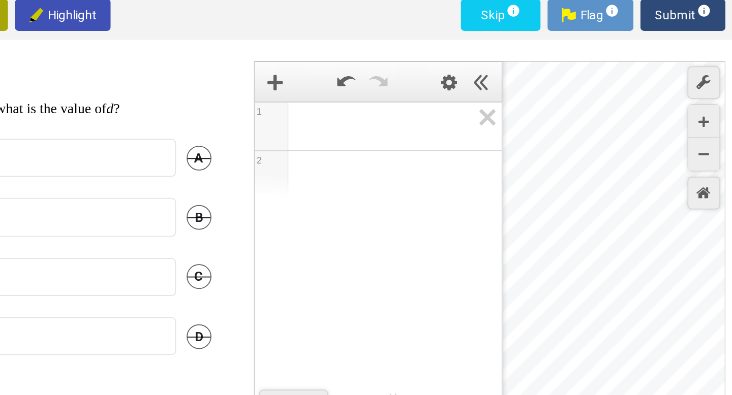
click at [415, 124] on p "A line passes through (1, 4) and has a slope of 3. If the line passes through p…" at bounding box center [218, 129] width 412 height 10
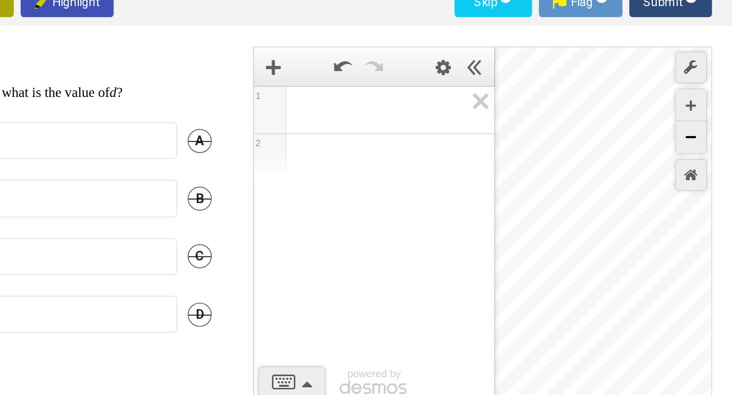
click at [703, 154] on div "Zoom Out" at bounding box center [707, 155] width 18 height 19
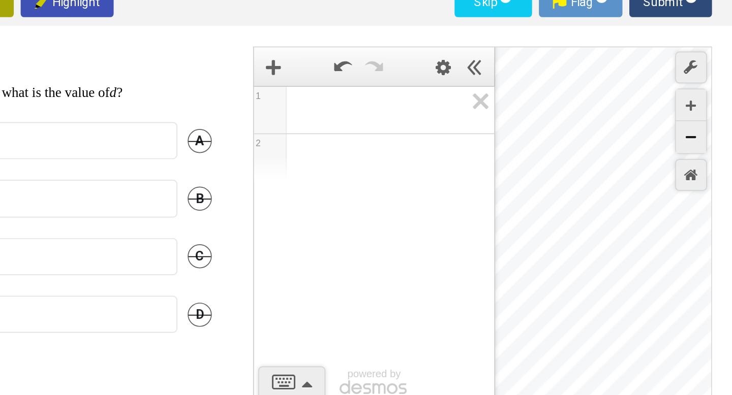
click at [703, 154] on div "Zoom Out" at bounding box center [707, 155] width 18 height 19
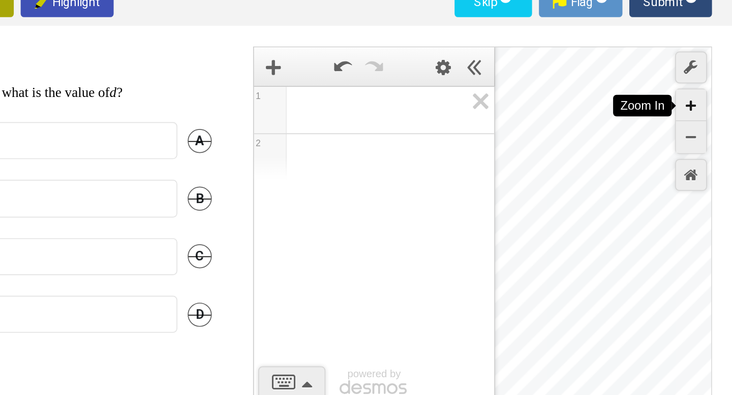
click at [708, 136] on icon "Zoom In" at bounding box center [707, 137] width 6 height 6
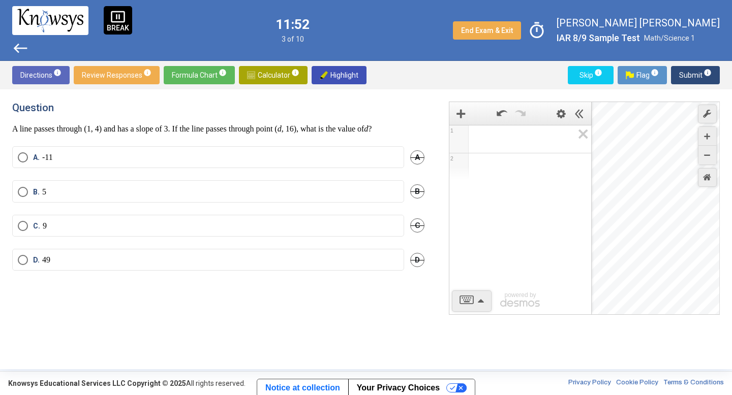
click at [17, 186] on mat-radio-button "B. 5" at bounding box center [208, 191] width 392 height 22
click at [38, 189] on span "B." at bounding box center [37, 192] width 9 height 10
click at [702, 54] on div "pause_presentation BREAK west 11:50 3 of 10 End Exam & Exit timer [PERSON_NAME]…" at bounding box center [366, 30] width 732 height 61
click at [702, 63] on div "Directions info Review Responses info Formula Chart info Calculator info Highli…" at bounding box center [366, 75] width 732 height 28
click at [701, 66] on span "Submit info" at bounding box center [695, 75] width 33 height 18
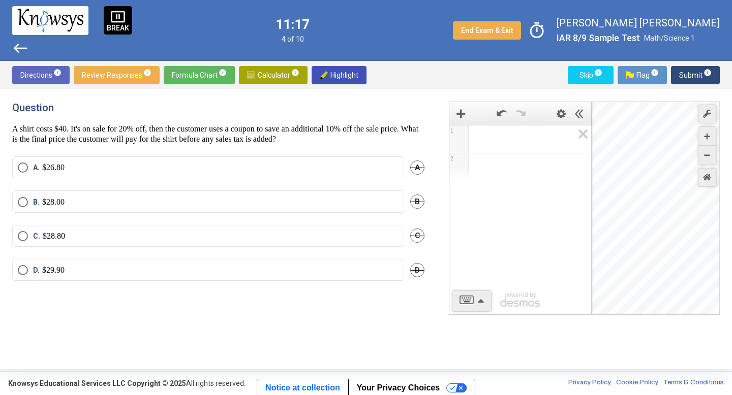
click at [102, 208] on mat-radio-button "B. $28.00" at bounding box center [208, 202] width 392 height 22
click at [18, 205] on span "Select an option" at bounding box center [23, 202] width 10 height 10
click at [682, 73] on span "Submit info" at bounding box center [695, 75] width 33 height 18
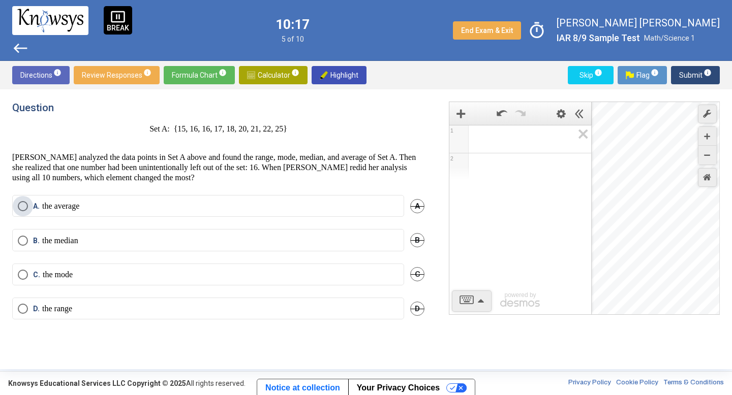
click at [27, 207] on span "Select an option" at bounding box center [23, 206] width 10 height 10
click at [716, 72] on button "Submit info" at bounding box center [695, 75] width 49 height 18
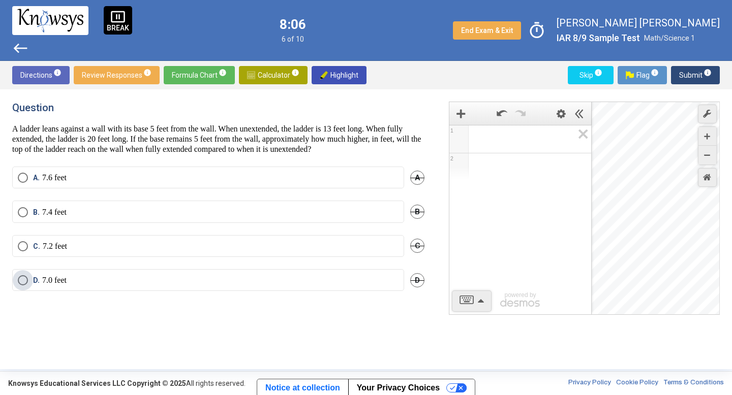
click at [102, 286] on label "D. 7.0 feet" at bounding box center [208, 280] width 381 height 10
click at [698, 69] on span "Submit info" at bounding box center [695, 75] width 33 height 18
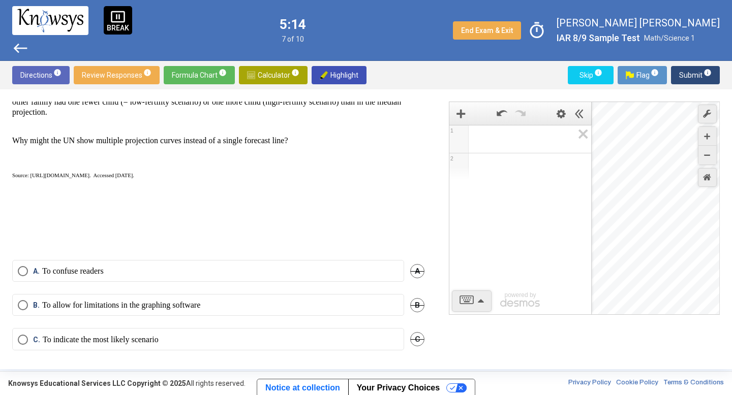
scroll to position [388, 0]
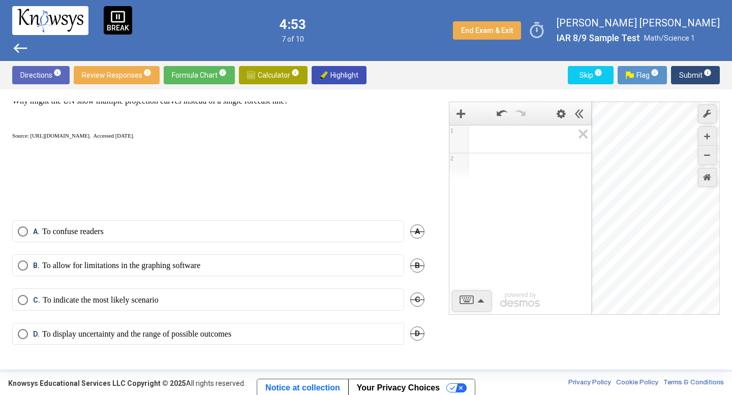
click at [44, 299] on p "To indicate the most likely scenario" at bounding box center [101, 300] width 116 height 10
click at [687, 71] on span "Submit info" at bounding box center [695, 75] width 33 height 18
click at [23, 330] on span "Select an option" at bounding box center [23, 334] width 10 height 10
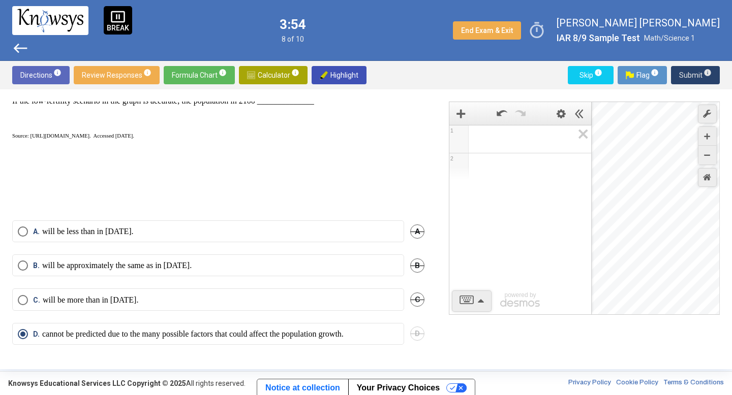
click at [695, 69] on span "Submit info" at bounding box center [695, 75] width 33 height 18
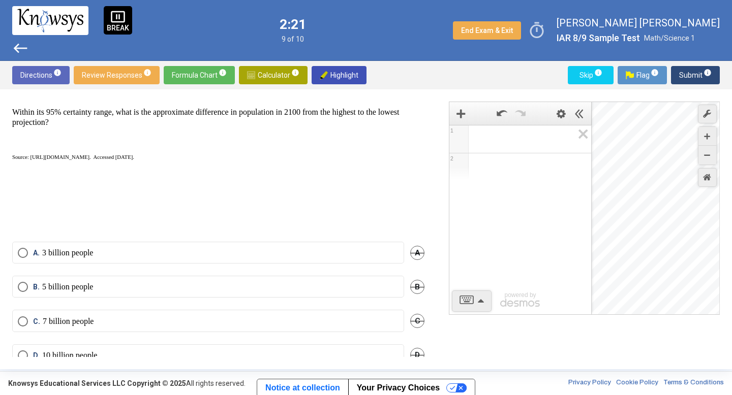
scroll to position [398, 0]
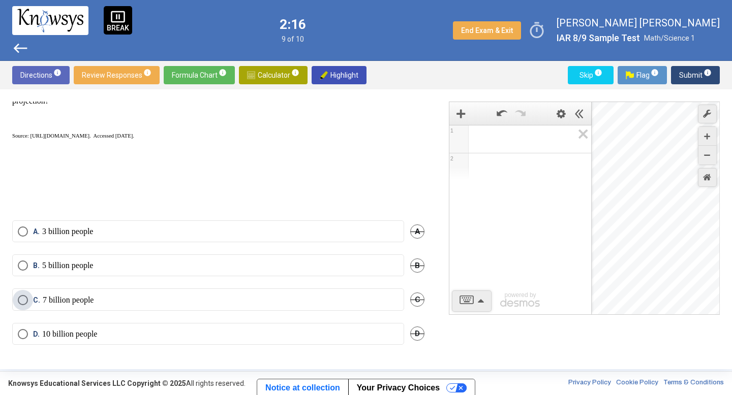
click at [21, 298] on span "Select an option" at bounding box center [23, 300] width 10 height 10
click at [701, 83] on span "Submit info" at bounding box center [695, 75] width 33 height 18
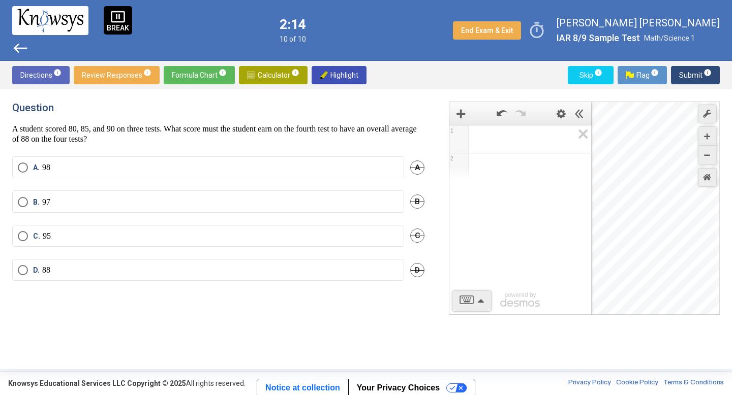
click at [701, 83] on span "Submit info" at bounding box center [695, 75] width 33 height 18
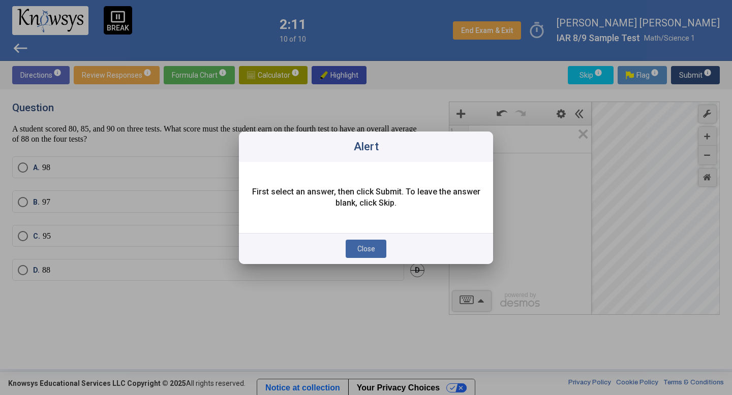
click at [360, 249] on span "Close" at bounding box center [366, 249] width 18 height 8
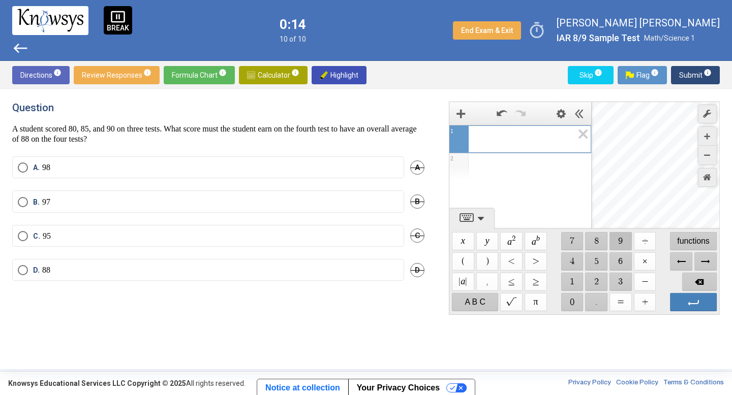
click at [614, 240] on span "$$ 9" at bounding box center [620, 241] width 22 height 18
click at [573, 242] on span "$$ 7" at bounding box center [572, 241] width 22 height 18
click at [648, 243] on span "$$ ÷" at bounding box center [645, 241] width 22 height 18
click at [573, 261] on span "$$ 4" at bounding box center [572, 262] width 22 height 18
click at [616, 298] on span "$$ =" at bounding box center [620, 302] width 22 height 18
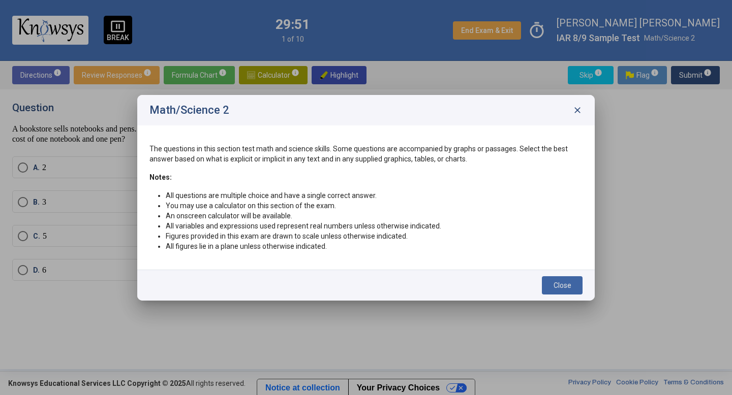
click at [553, 283] on span "Close" at bounding box center [562, 286] width 18 height 8
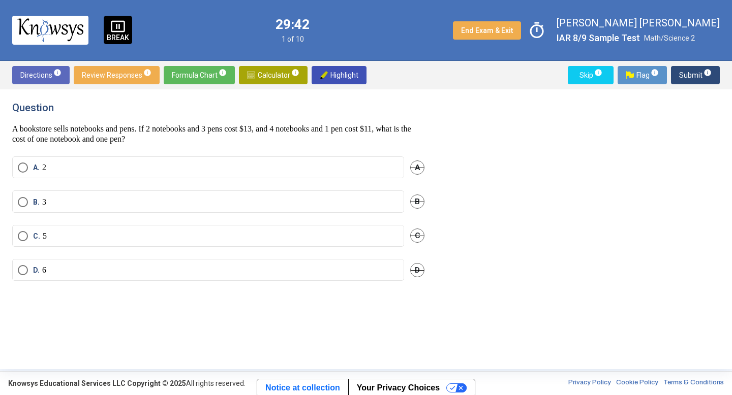
click at [113, 27] on span "pause_presentation" at bounding box center [117, 26] width 15 height 15
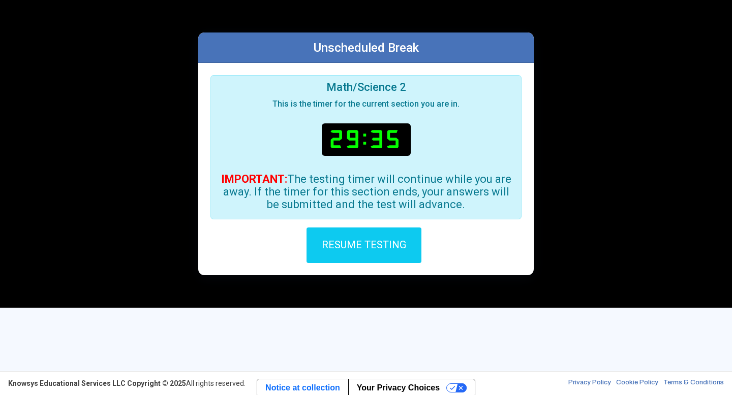
click at [348, 241] on span "RESUME TESTING" at bounding box center [364, 244] width 84 height 12
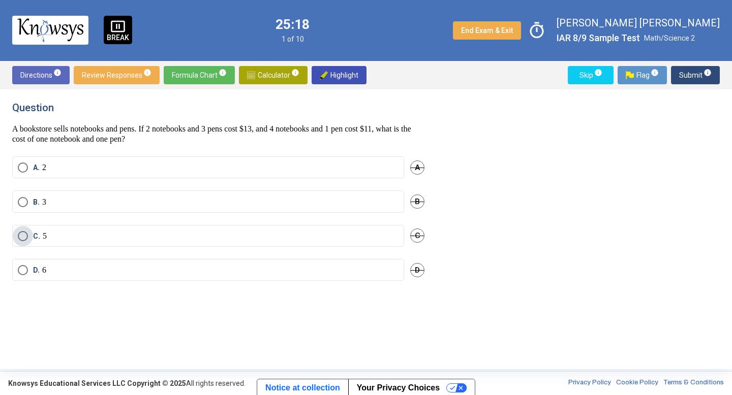
click at [20, 233] on span "Select an option" at bounding box center [23, 236] width 10 height 10
click at [696, 67] on span "Submit info" at bounding box center [695, 75] width 33 height 18
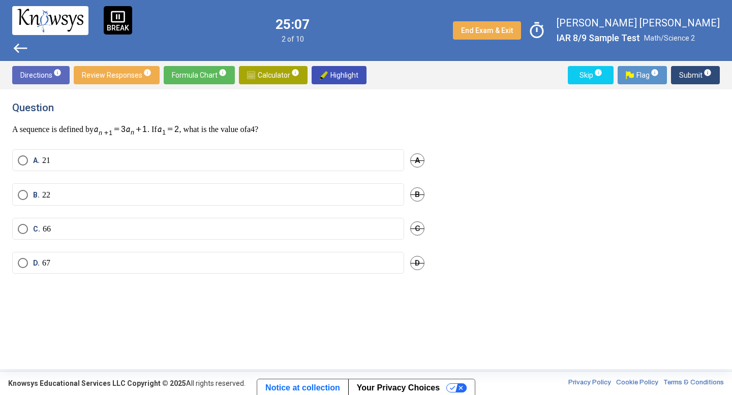
click at [19, 225] on span "Select an option" at bounding box center [23, 229] width 10 height 10
click at [708, 65] on div "Directions info Review Responses info Formula Chart info Calculator info Highli…" at bounding box center [366, 75] width 732 height 28
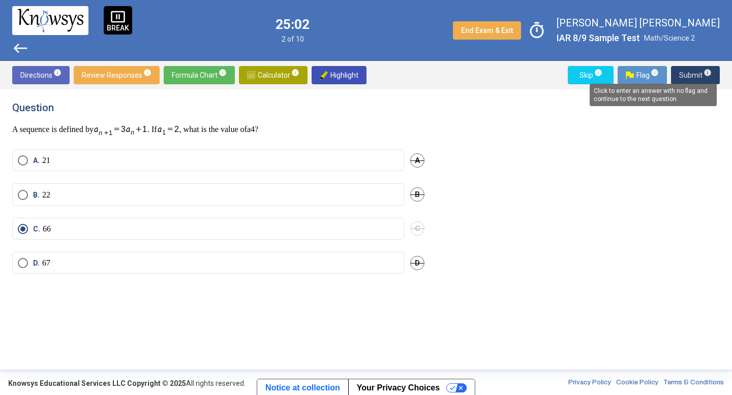
click at [707, 69] on span "info" at bounding box center [707, 73] width 8 height 8
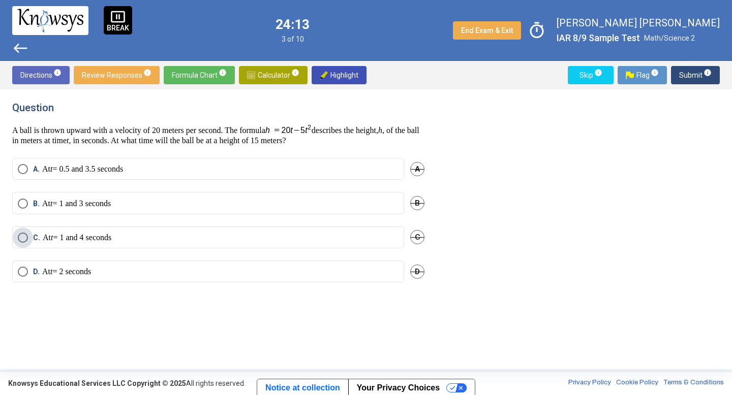
click at [22, 233] on span "Select an option" at bounding box center [23, 238] width 10 height 10
click at [692, 79] on span "Submit info" at bounding box center [695, 75] width 33 height 18
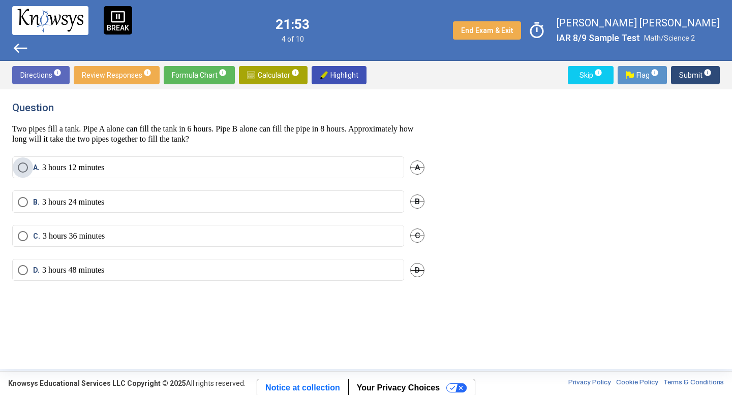
click at [72, 168] on p "3 hours 12 minutes" at bounding box center [73, 168] width 62 height 10
click at [690, 64] on div "Directions info Review Responses info Formula Chart info Calculator info Highli…" at bounding box center [366, 75] width 732 height 28
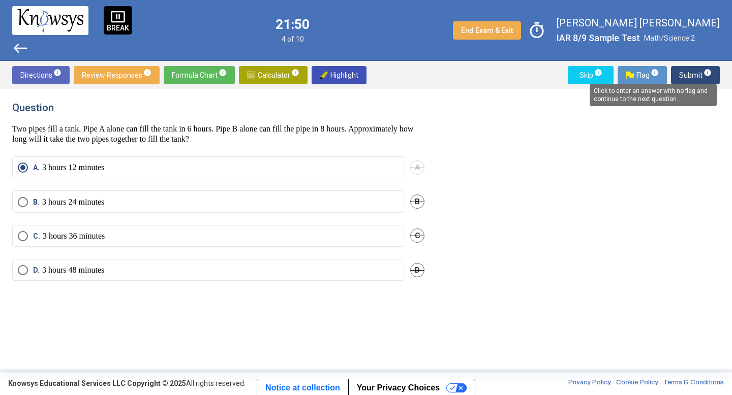
click at [709, 71] on span "info" at bounding box center [707, 73] width 8 height 8
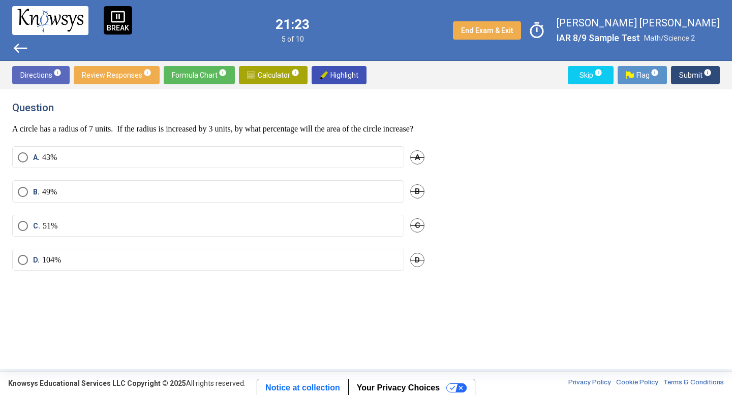
click at [300, 133] on p "A circle has a radius of 7 units. If the radius is increased by 3 units, by wha…" at bounding box center [218, 129] width 412 height 10
click at [353, 76] on span "Highlight" at bounding box center [339, 75] width 39 height 18
drag, startPoint x: 288, startPoint y: 131, endPoint x: 328, endPoint y: 130, distance: 40.2
click at [328, 130] on p "A circle has a radius of 7 units. If the radius is increased by 3 units, by wha…" at bounding box center [218, 129] width 412 height 10
click at [268, 75] on span "Calculator info" at bounding box center [273, 75] width 52 height 18
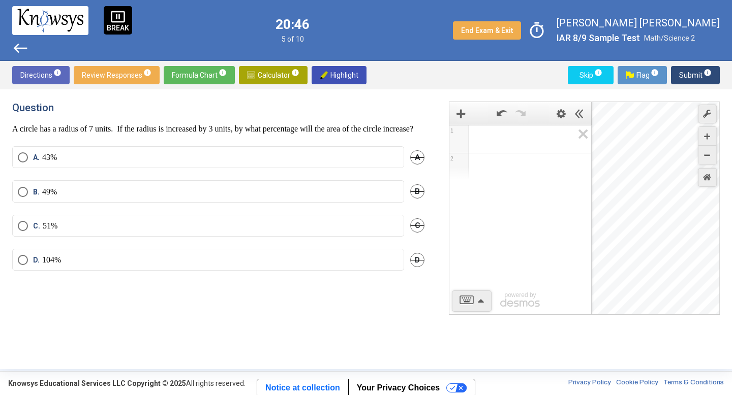
drag, startPoint x: 621, startPoint y: 180, endPoint x: 612, endPoint y: 120, distance: 60.2
click at [612, 136] on div "Desmos Graphing Calculator" at bounding box center [656, 208] width 129 height 213
drag, startPoint x: 612, startPoint y: 130, endPoint x: 731, endPoint y: 296, distance: 204.7
click at [731, 296] on div "Question A circle has a radius of 7 units. If the radius is increased by 3 unit…" at bounding box center [366, 229] width 732 height 280
drag, startPoint x: 637, startPoint y: 225, endPoint x: 592, endPoint y: 198, distance: 52.5
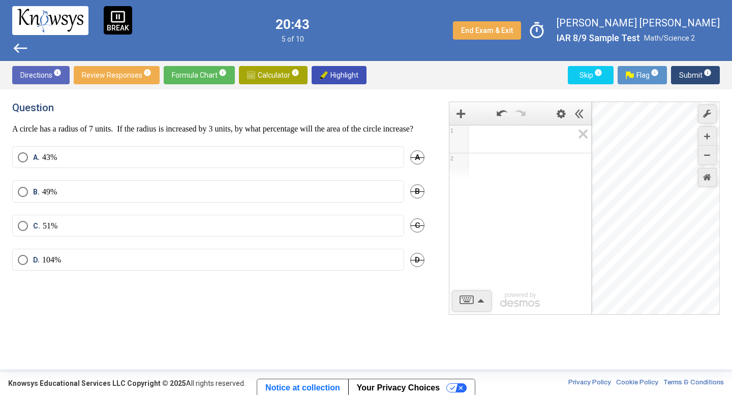
click at [592, 198] on div "1 2 powered by powered by $$ x $$ y $$ a 2 $$ a b $$ 7 $$ 8 $$ 9 $$ ÷ functions…" at bounding box center [584, 208] width 271 height 213
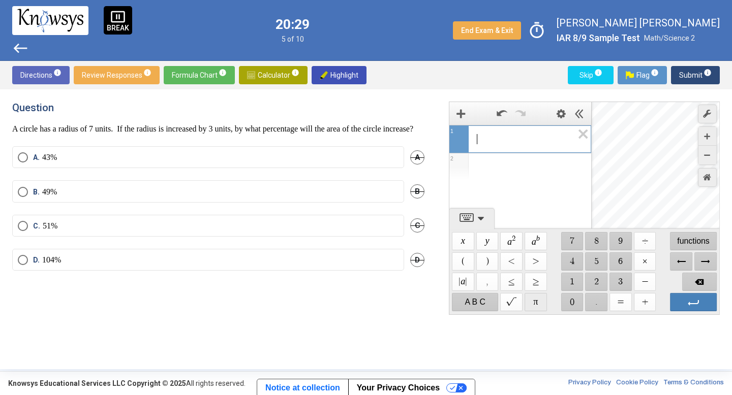
click at [534, 302] on span "$$ π" at bounding box center [535, 302] width 22 height 18
click at [683, 279] on span "Backspace" at bounding box center [699, 282] width 35 height 18
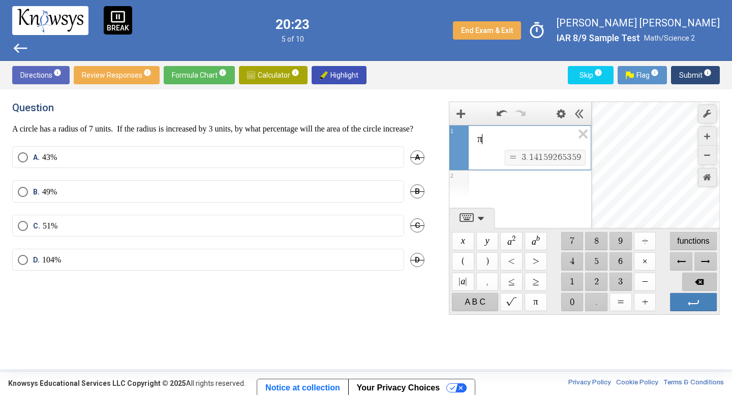
click at [683, 279] on span "Backspace" at bounding box center [699, 282] width 35 height 18
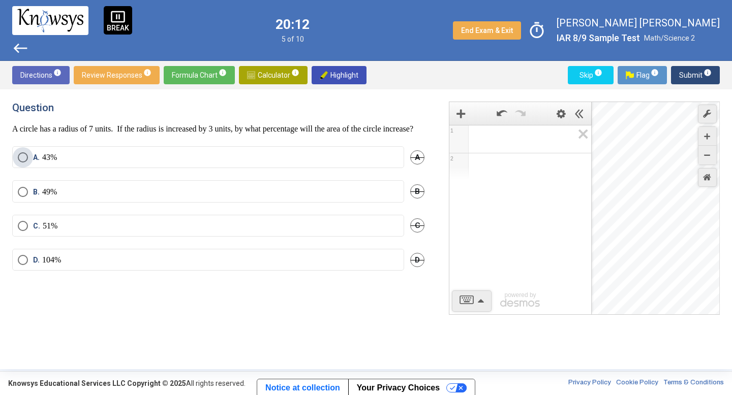
click at [26, 163] on span "Select an option" at bounding box center [23, 157] width 10 height 10
click at [698, 65] on div "Directions info Review Responses info Formula Chart info Calculator info Highli…" at bounding box center [366, 75] width 732 height 28
click at [690, 74] on span "Submit info" at bounding box center [695, 75] width 33 height 18
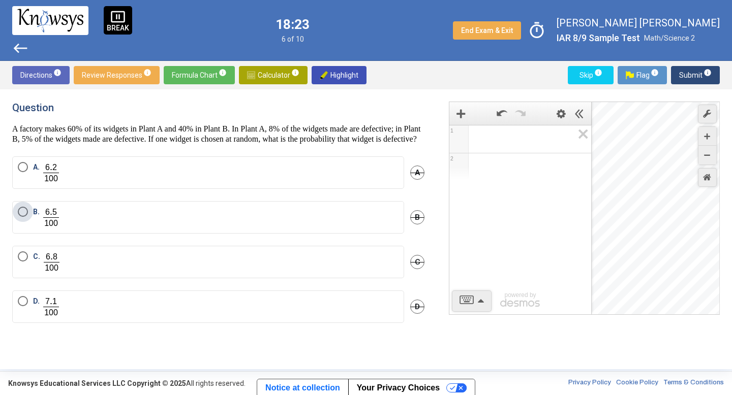
click at [20, 217] on span "Select an option" at bounding box center [23, 212] width 10 height 10
click at [698, 66] on span "Submit info" at bounding box center [695, 75] width 33 height 18
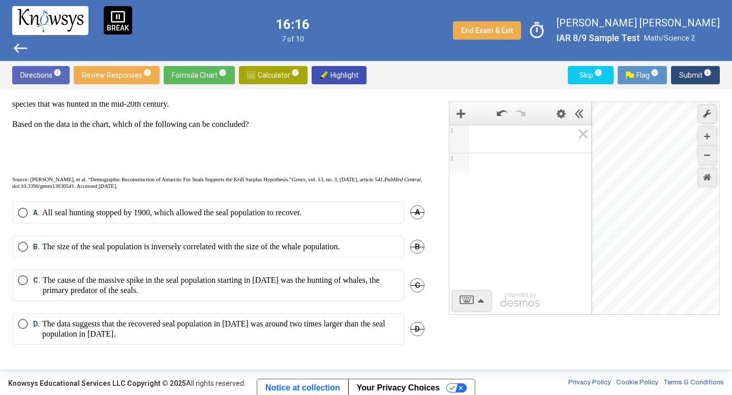
scroll to position [352, 0]
click at [30, 208] on span "A. All seal hunting stopped by 1900, which allowed the seal population to recov…" at bounding box center [164, 213] width 273 height 10
click at [684, 81] on span "Submit info" at bounding box center [695, 75] width 33 height 18
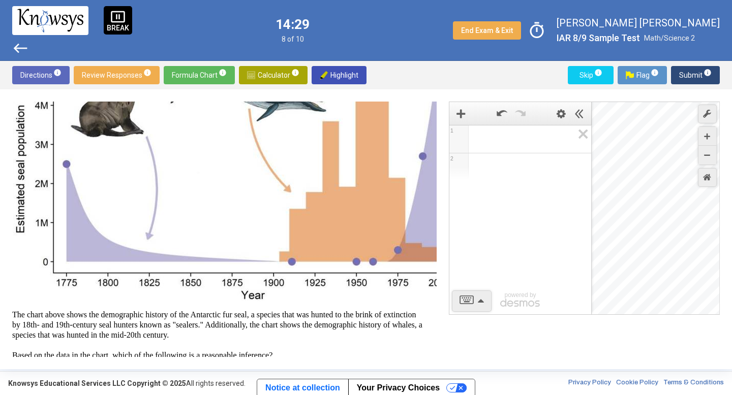
scroll to position [76, 0]
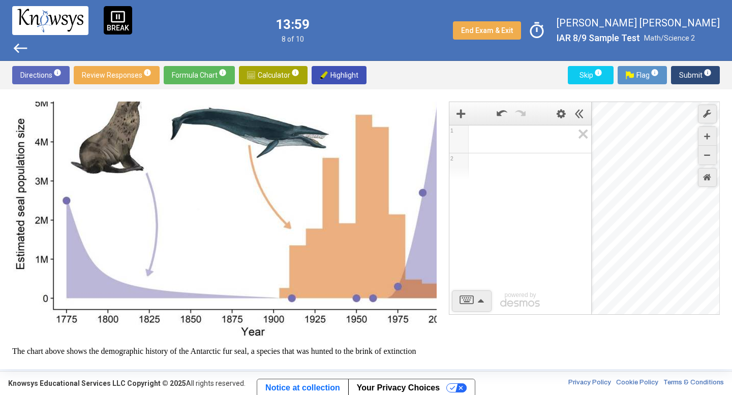
click at [120, 19] on span "pause_presentation" at bounding box center [117, 16] width 15 height 15
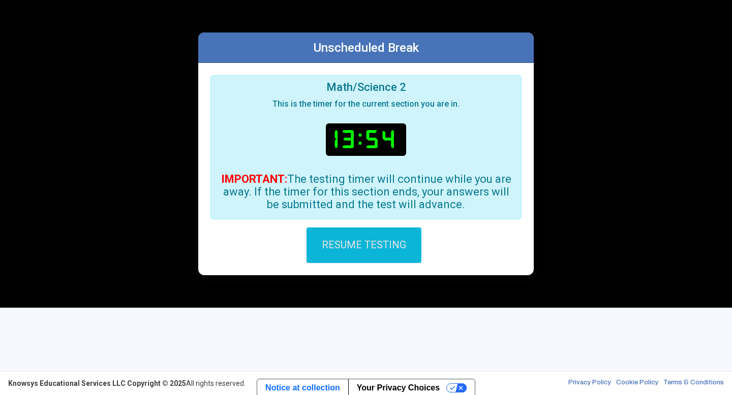
click at [338, 247] on span "RESUME TESTING" at bounding box center [364, 244] width 84 height 12
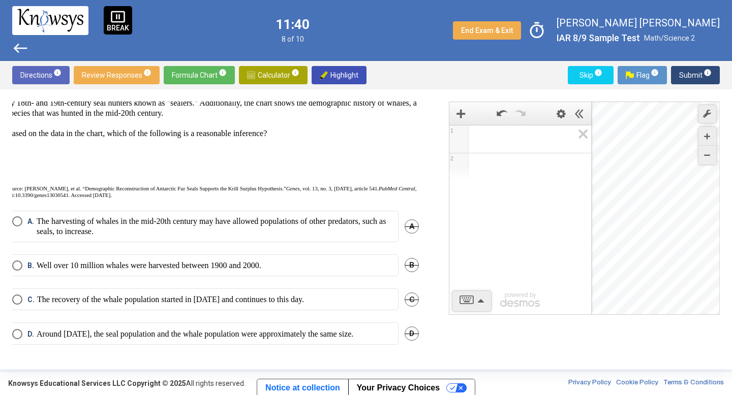
scroll to position [343, 5]
click at [18, 329] on span "Select an option" at bounding box center [18, 334] width 10 height 10
click at [677, 67] on button "Submit info" at bounding box center [695, 75] width 49 height 18
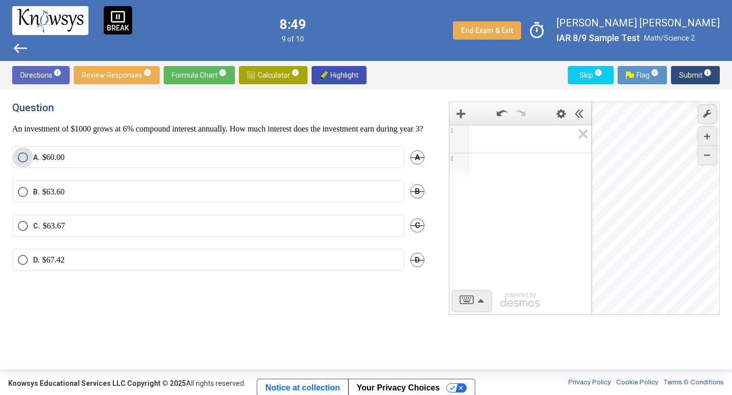
click at [23, 163] on span "Select an option" at bounding box center [23, 157] width 10 height 10
click at [700, 74] on span "Submit info" at bounding box center [695, 75] width 33 height 18
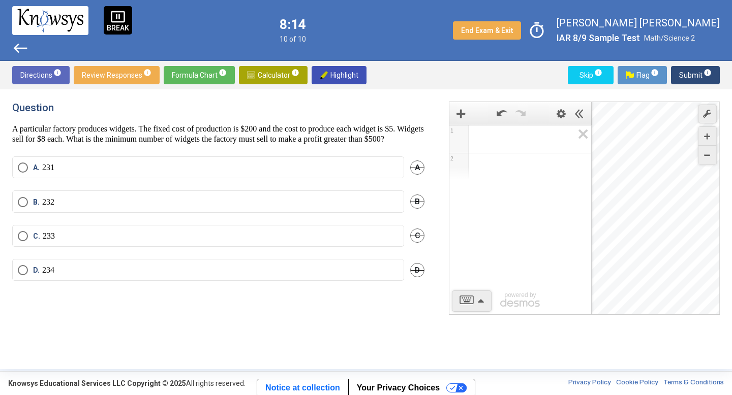
click at [71, 169] on mat-radio-button "A. 231" at bounding box center [208, 168] width 392 height 22
click at [24, 173] on span "Select an option" at bounding box center [23, 168] width 10 height 10
click at [701, 72] on span "Submit info" at bounding box center [695, 75] width 33 height 18
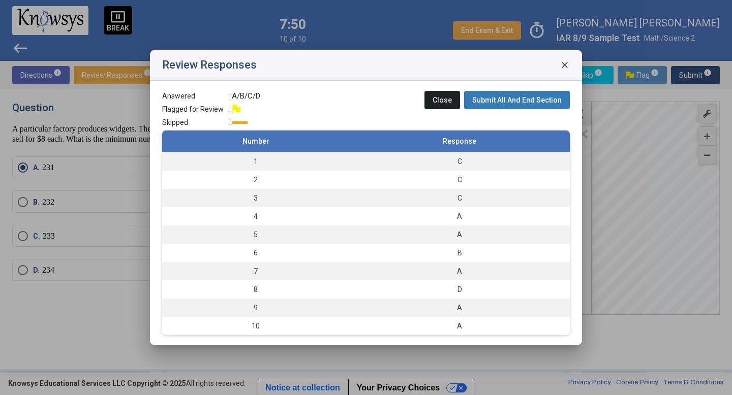
click at [566, 63] on span "close" at bounding box center [564, 65] width 10 height 10
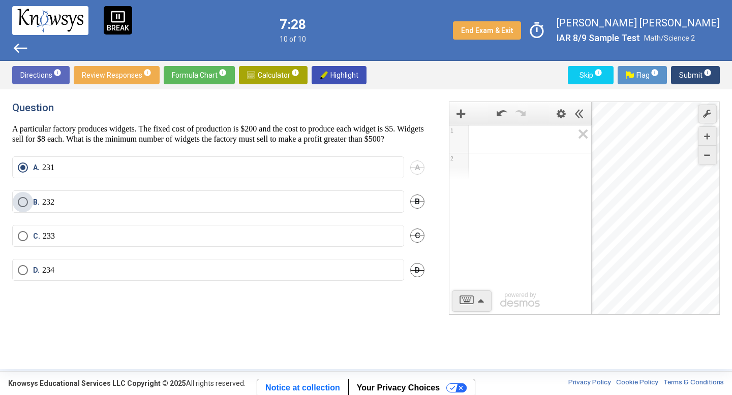
click at [21, 207] on span "Select an option" at bounding box center [23, 202] width 10 height 10
click at [686, 72] on span "Submit info" at bounding box center [695, 75] width 33 height 18
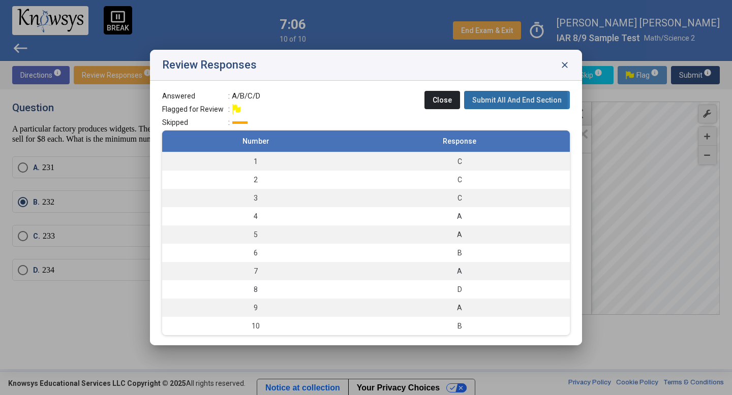
click at [499, 101] on span "Submit All And End Section" at bounding box center [516, 100] width 89 height 8
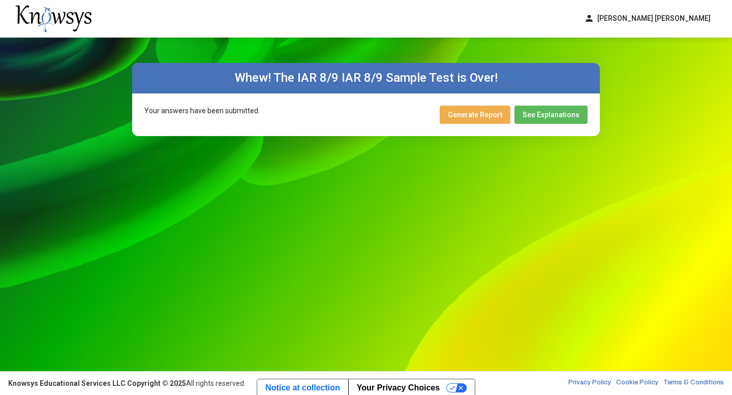
click at [487, 112] on span "Generate Report" at bounding box center [475, 115] width 54 height 8
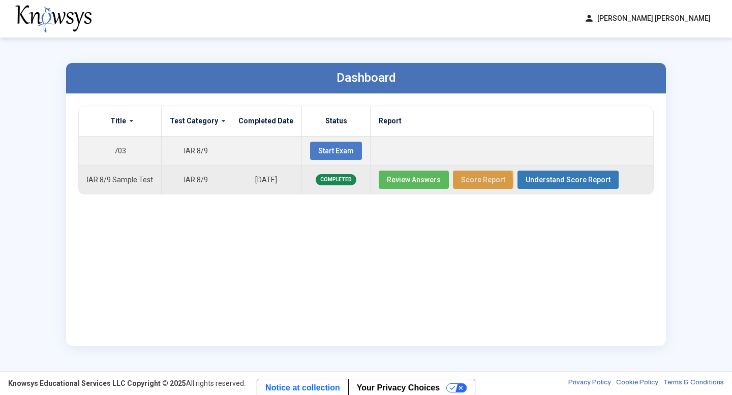
click at [469, 182] on span "Score Report" at bounding box center [483, 180] width 44 height 8
